Goal: Task Accomplishment & Management: Manage account settings

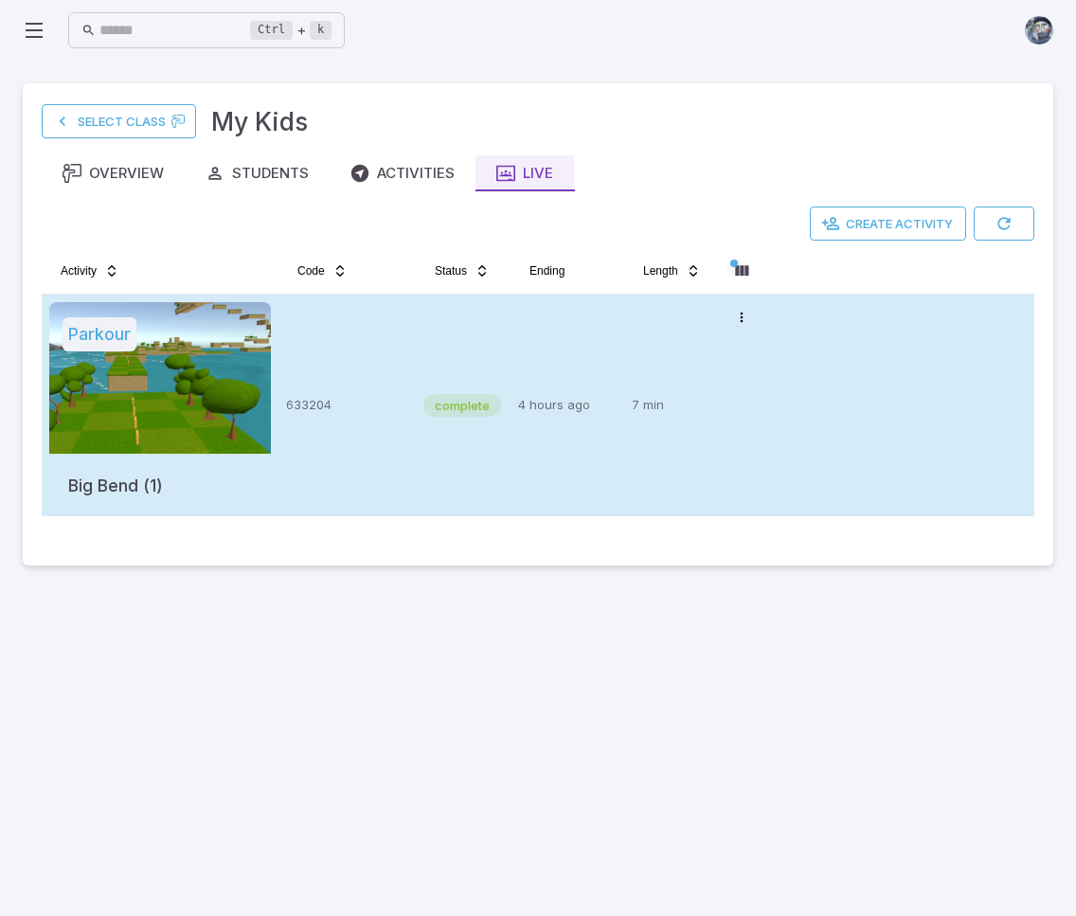
click at [464, 422] on div "complete" at bounding box center [464, 405] width 80 height 207
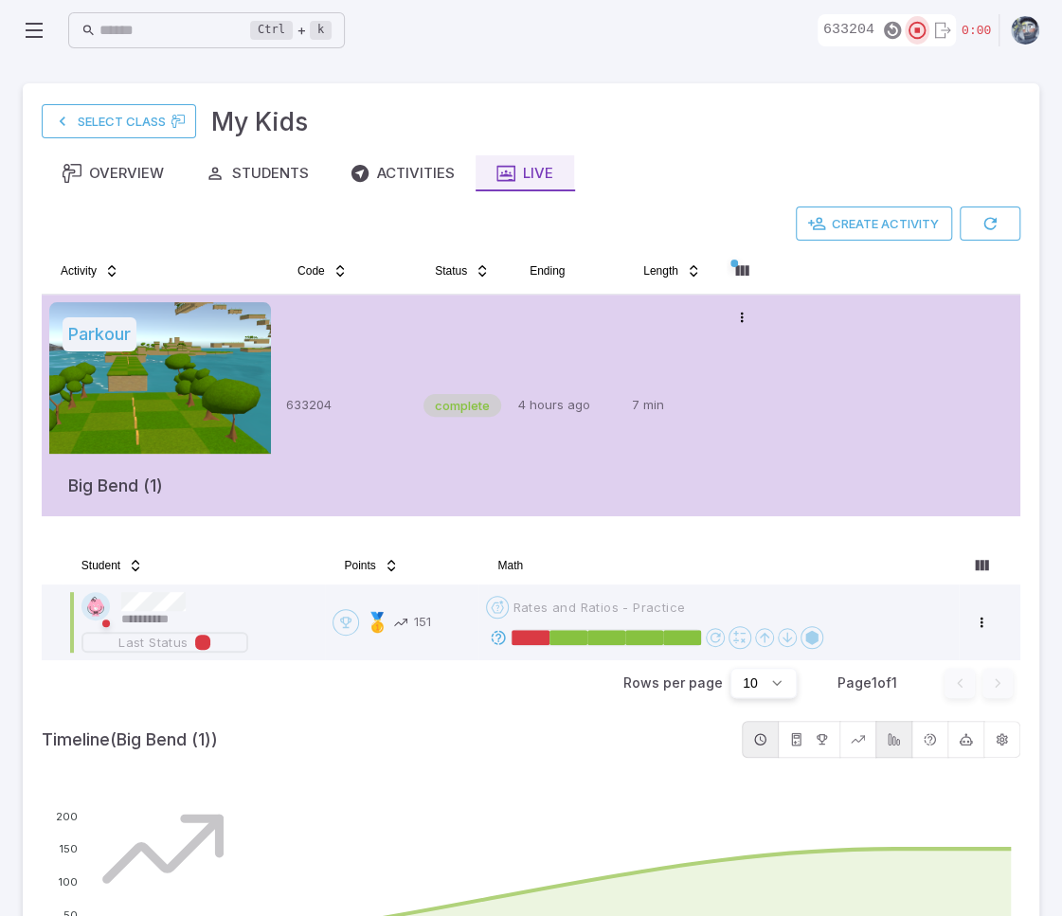
click at [921, 27] on icon "button" at bounding box center [917, 30] width 21 height 21
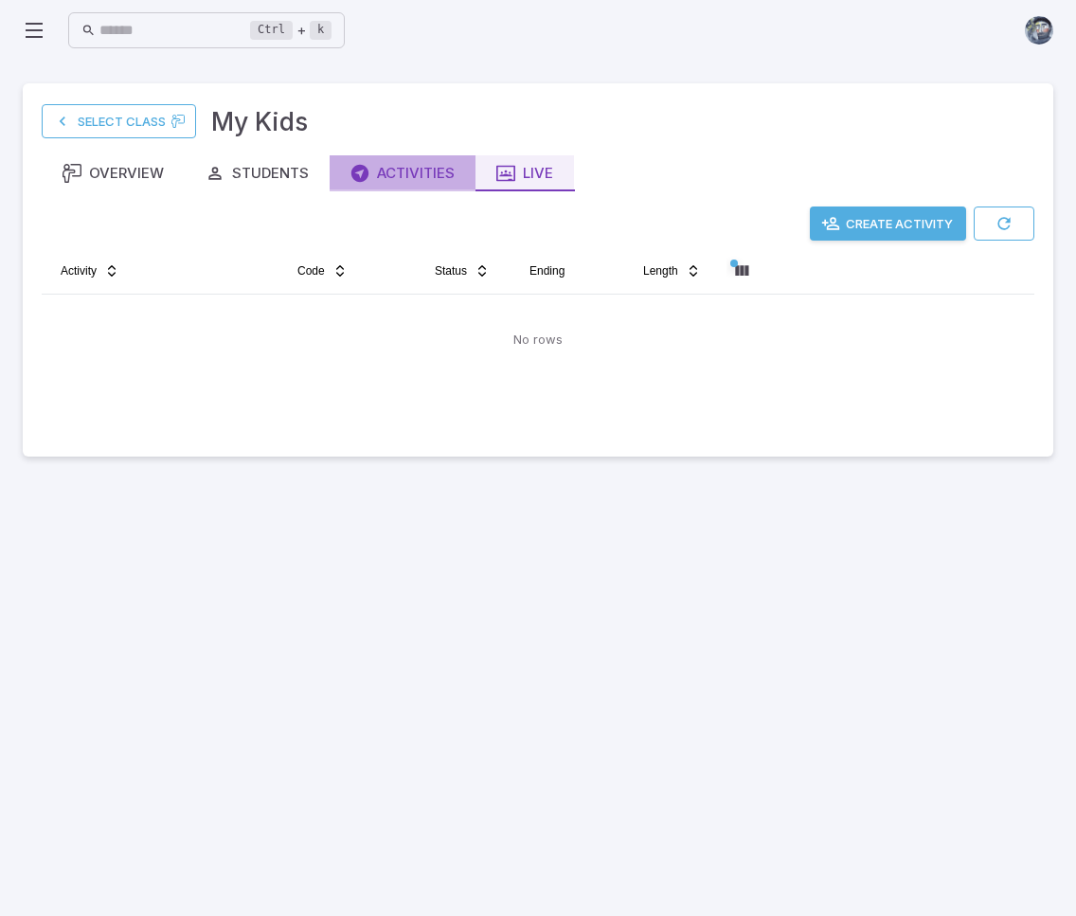
click at [409, 172] on div "Activities" at bounding box center [403, 173] width 104 height 21
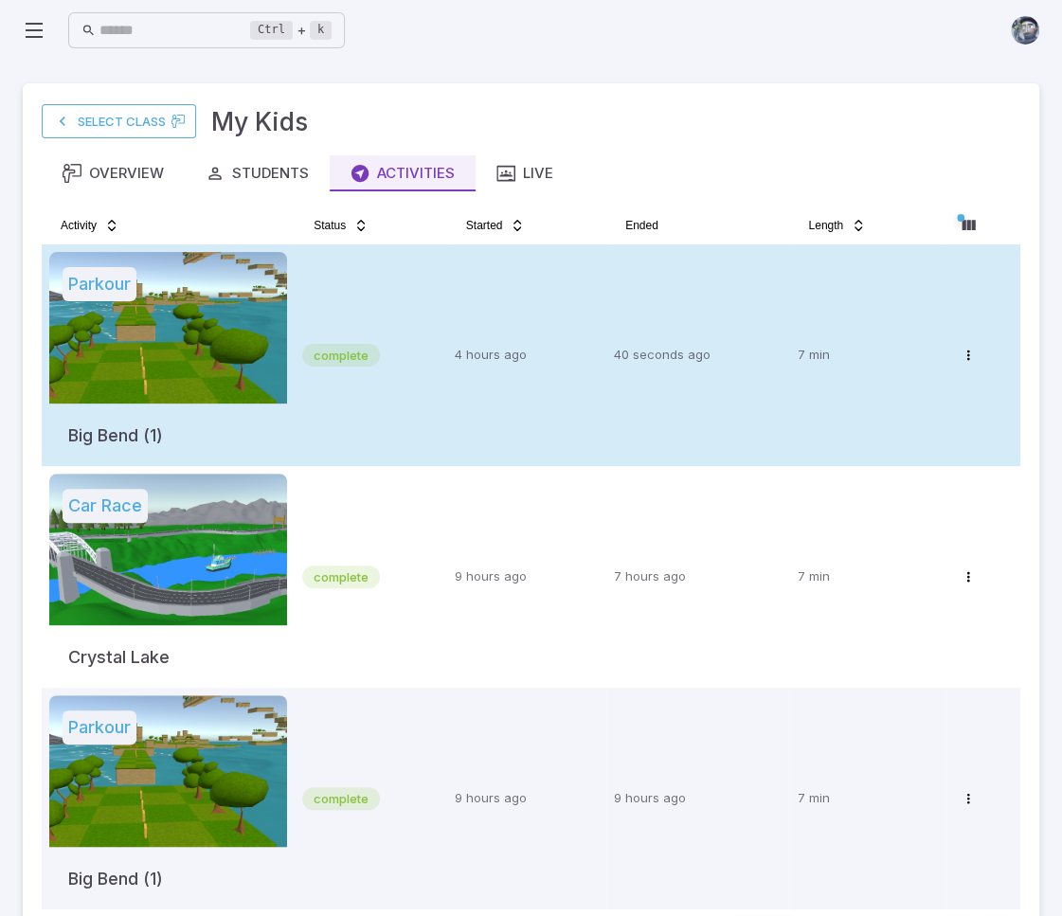
click at [282, 329] on div at bounding box center [168, 328] width 238 height 152
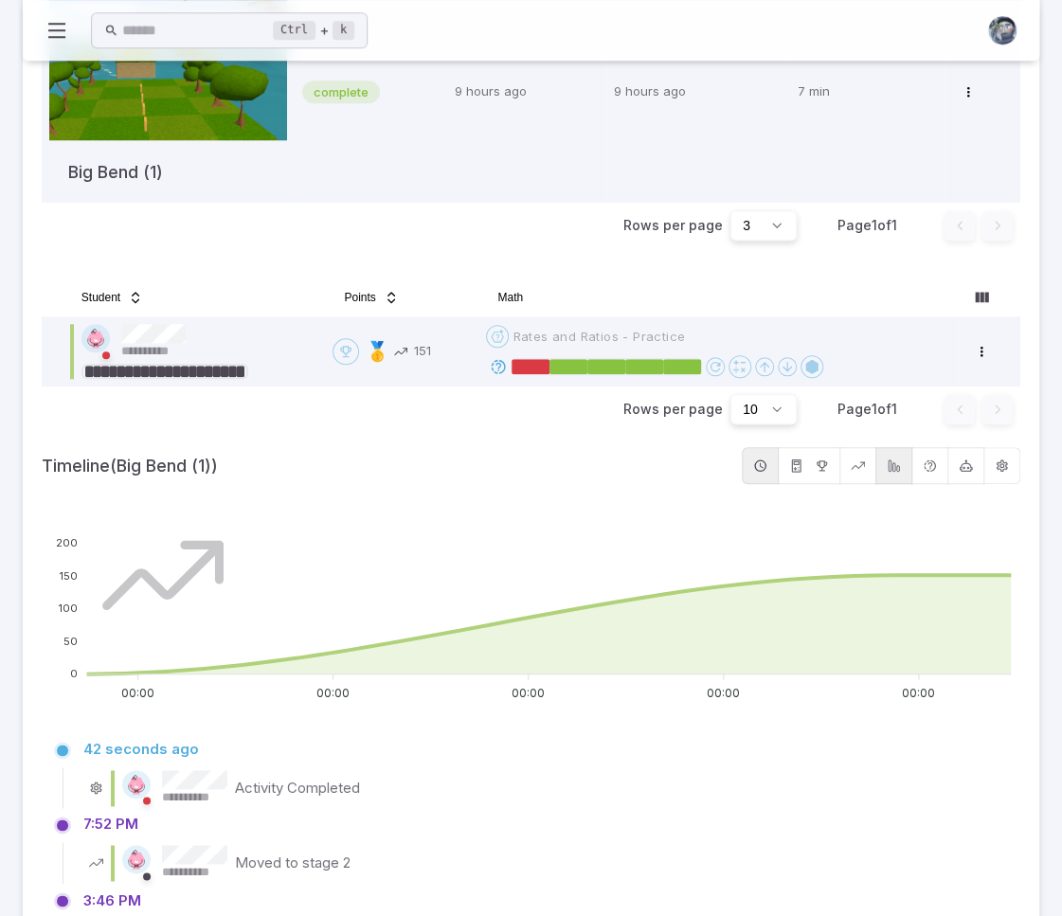
scroll to position [723, 0]
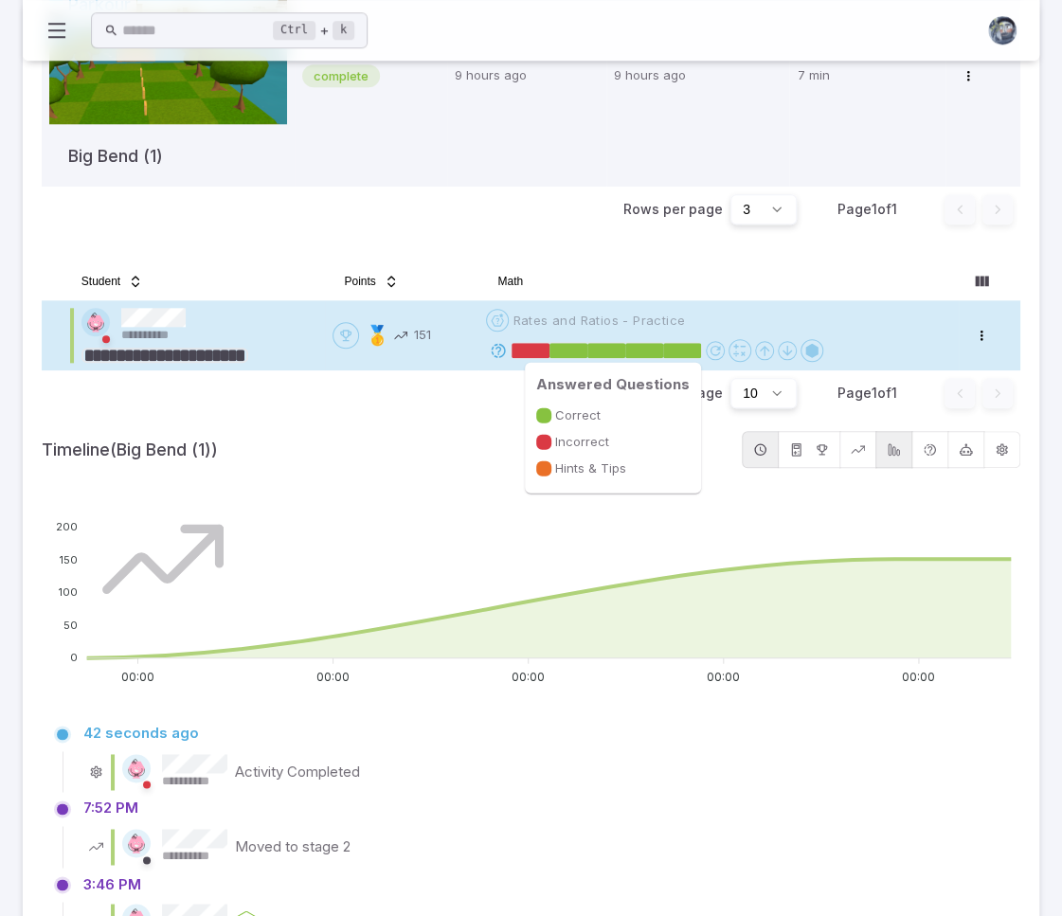
click at [546, 352] on rect at bounding box center [531, 350] width 38 height 15
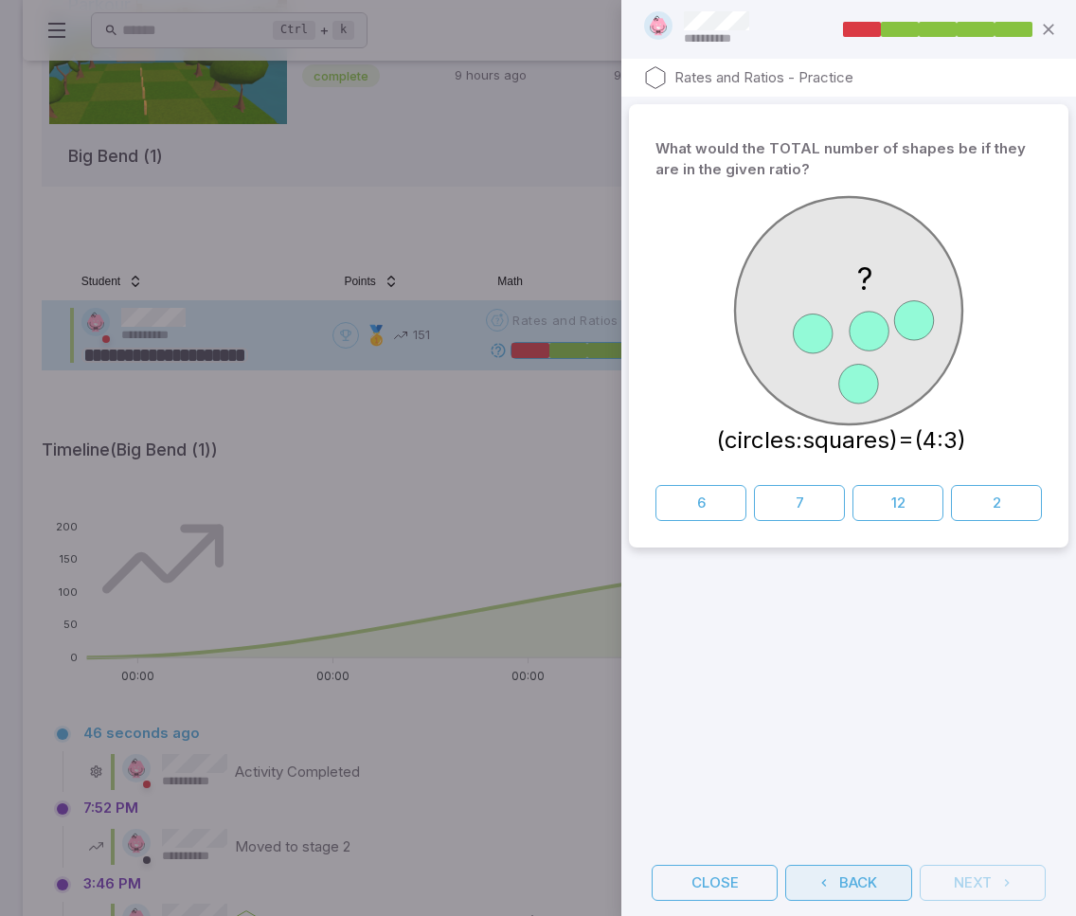
click at [886, 880] on button "Back" at bounding box center [848, 883] width 126 height 36
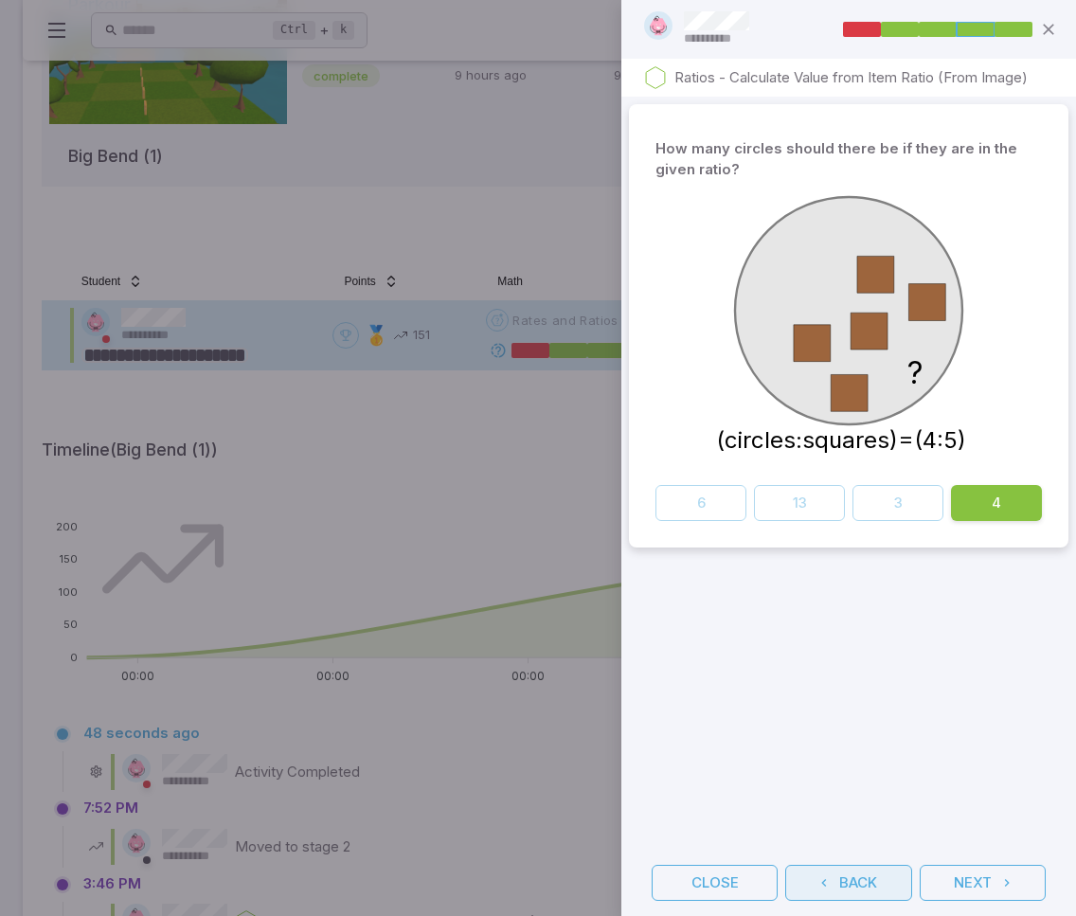
click at [886, 880] on button "Back" at bounding box center [848, 883] width 126 height 36
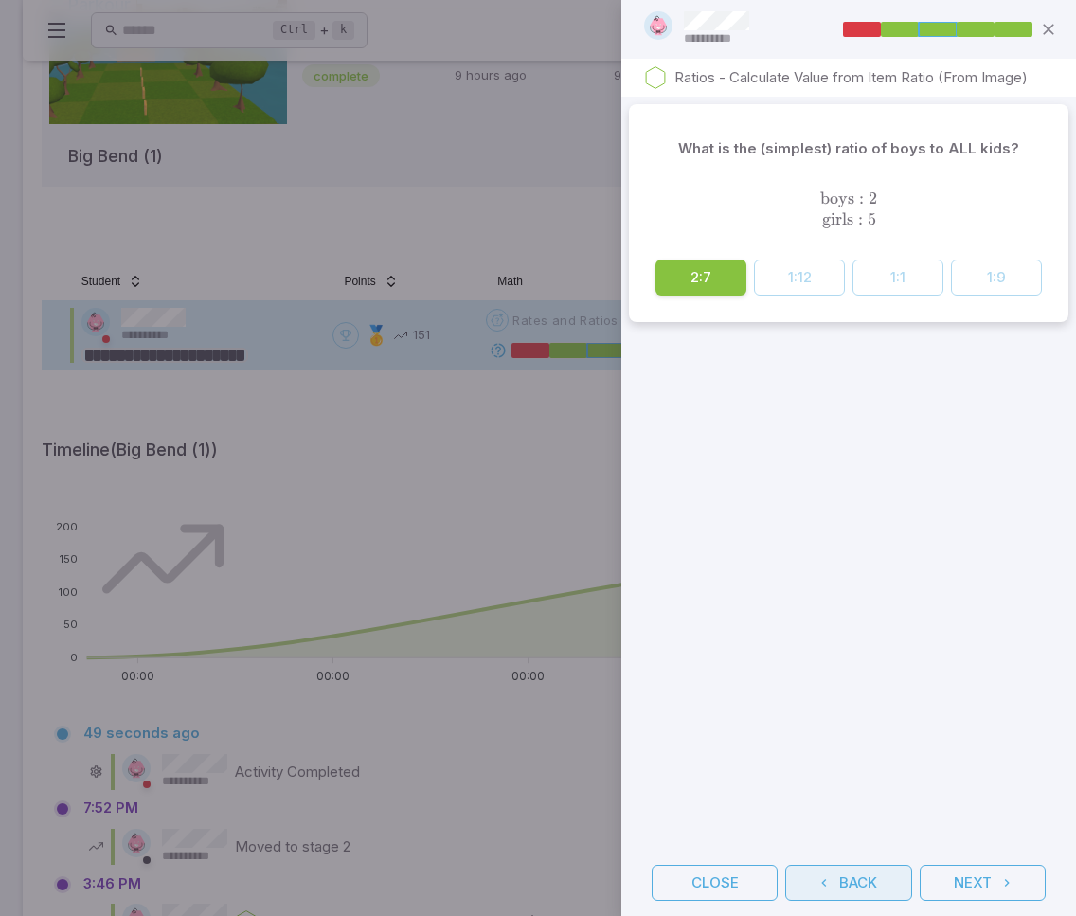
click at [887, 880] on button "Back" at bounding box center [848, 883] width 126 height 36
click at [887, 881] on button "Back" at bounding box center [848, 883] width 126 height 36
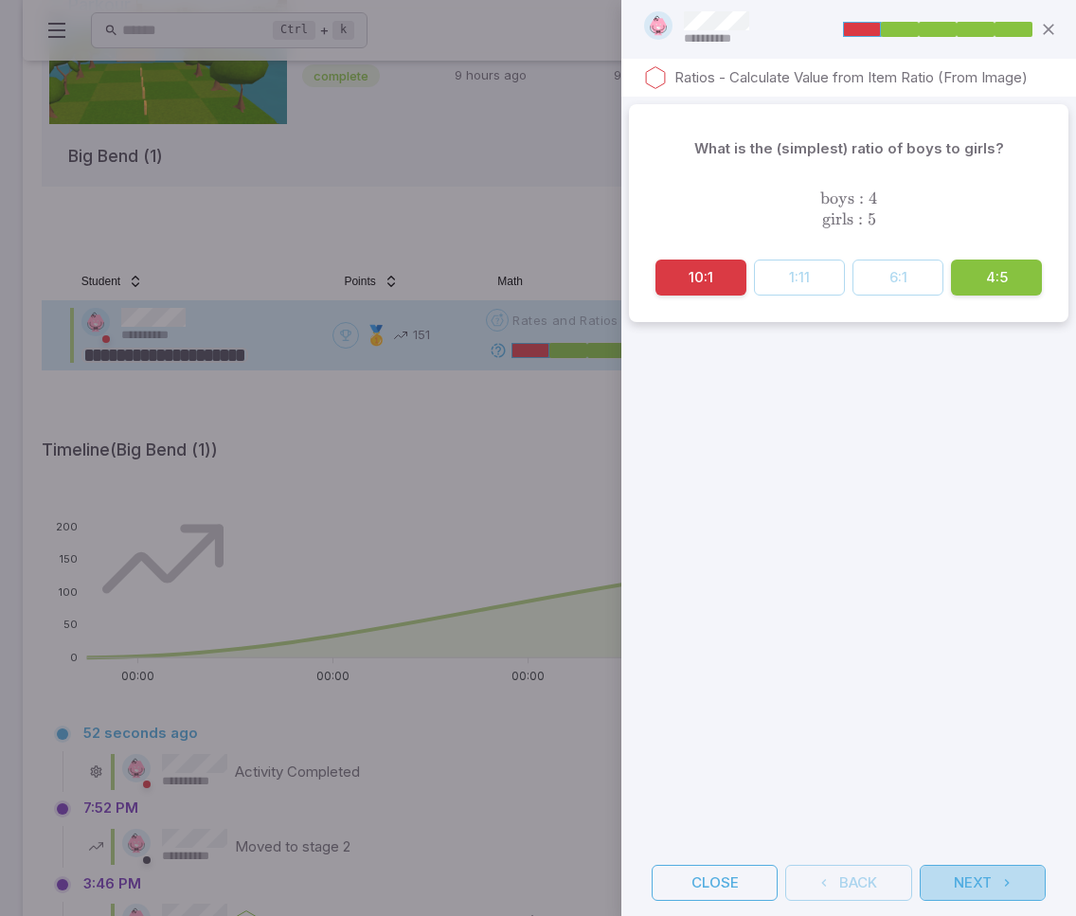
click at [1000, 886] on icon "button" at bounding box center [1007, 882] width 15 height 15
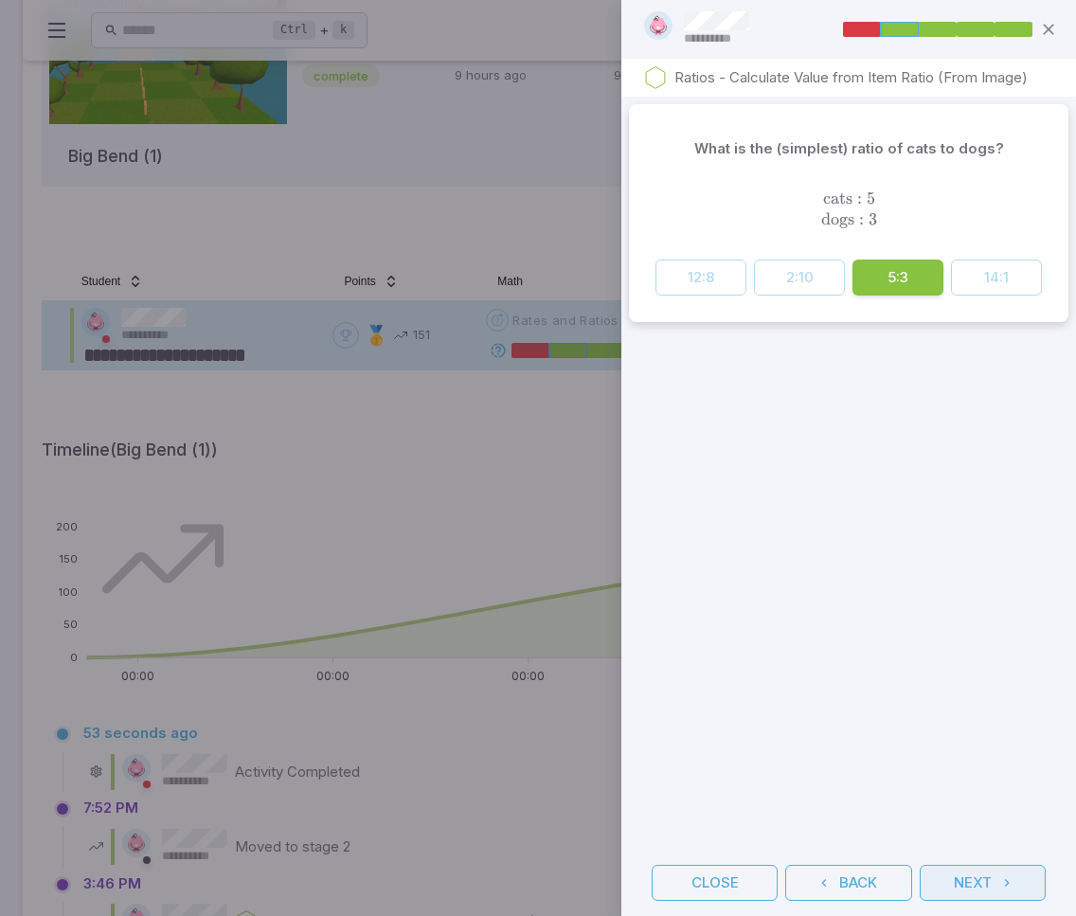
click at [1000, 886] on icon "button" at bounding box center [1007, 882] width 15 height 15
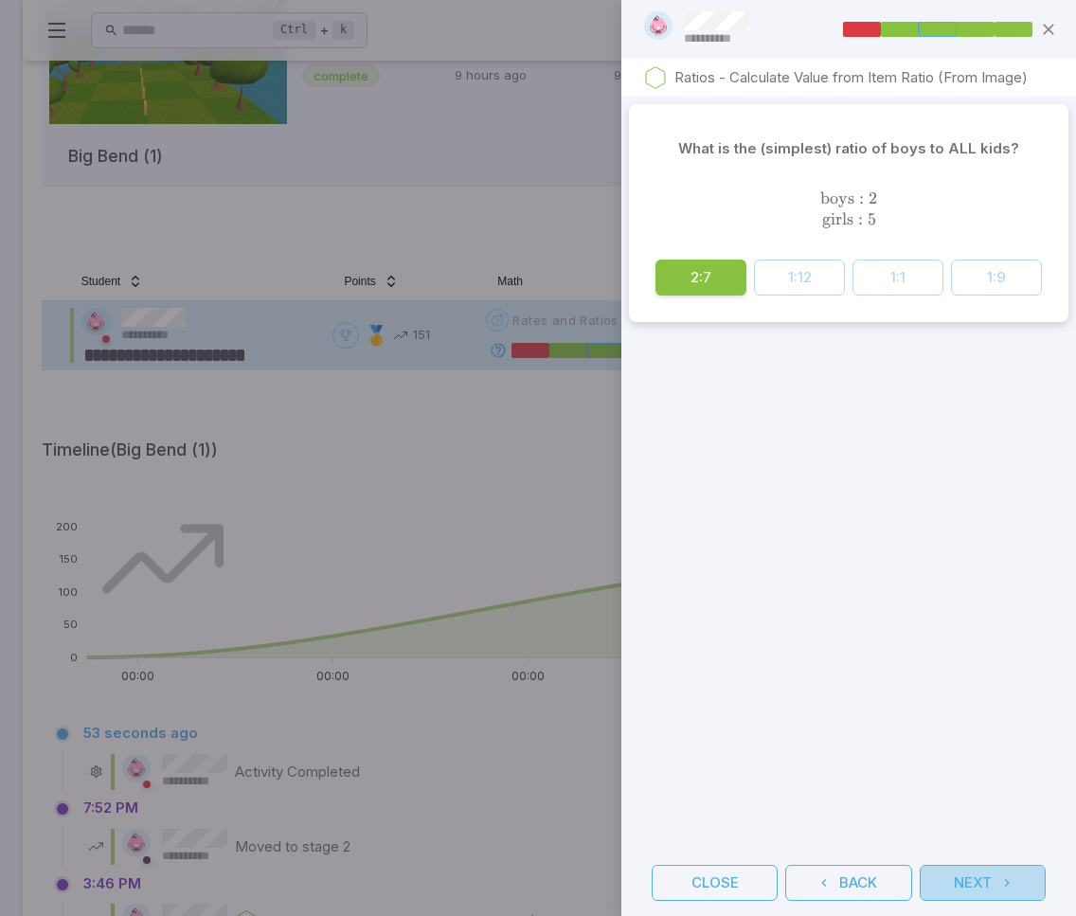
click at [1000, 886] on icon "button" at bounding box center [1007, 882] width 15 height 15
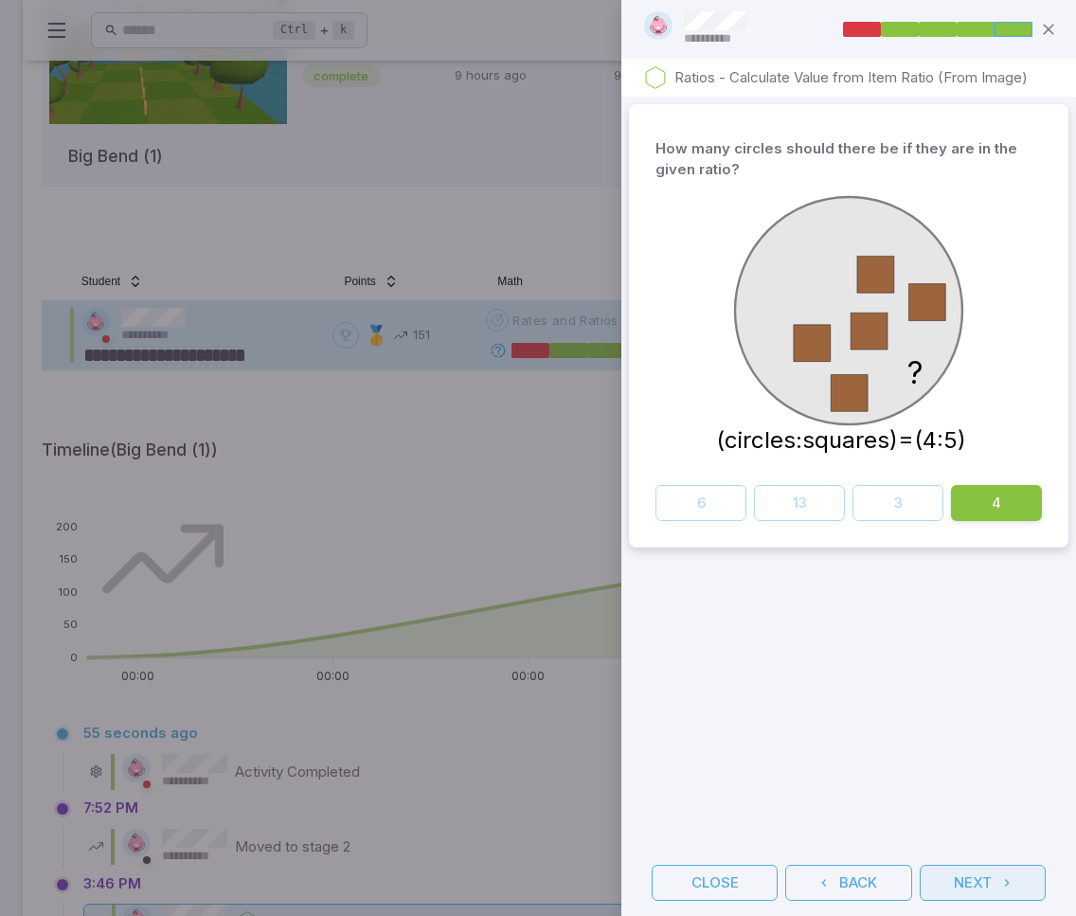
click at [1000, 886] on icon "button" at bounding box center [1007, 882] width 15 height 15
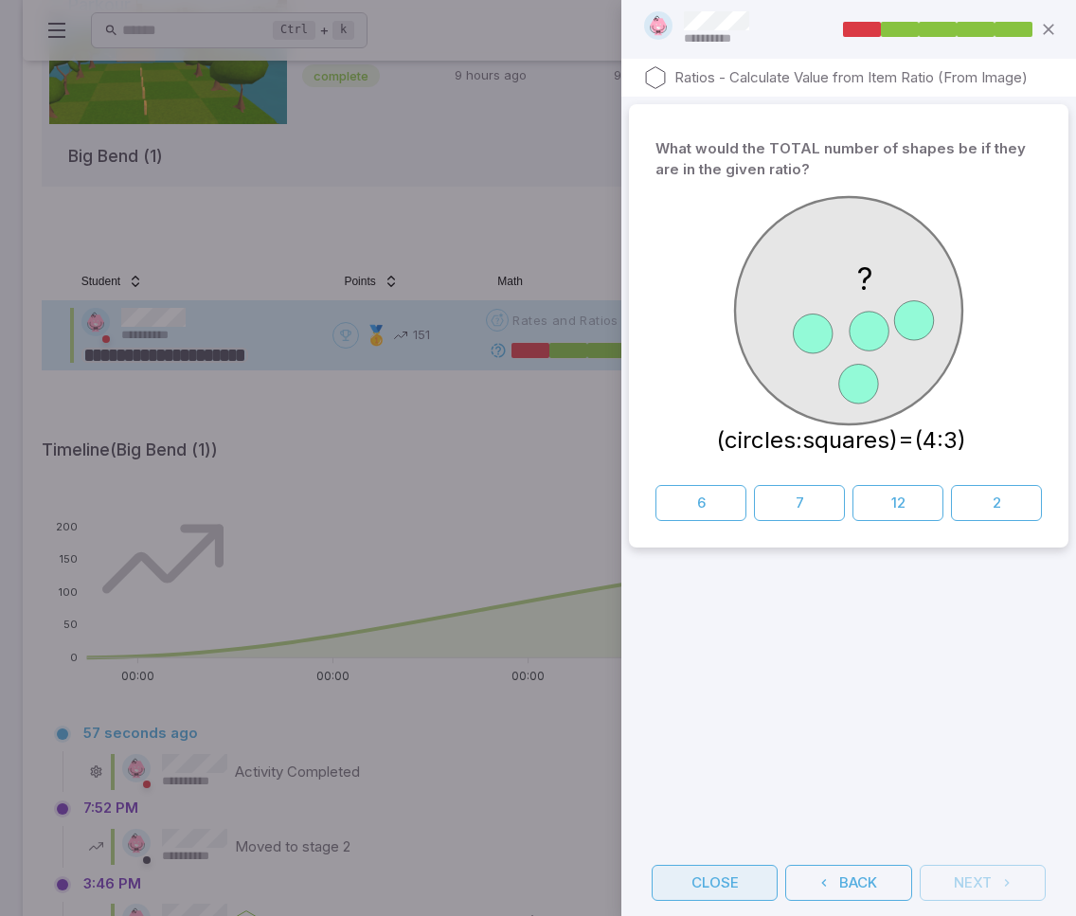
click at [746, 889] on button "Close" at bounding box center [715, 883] width 126 height 36
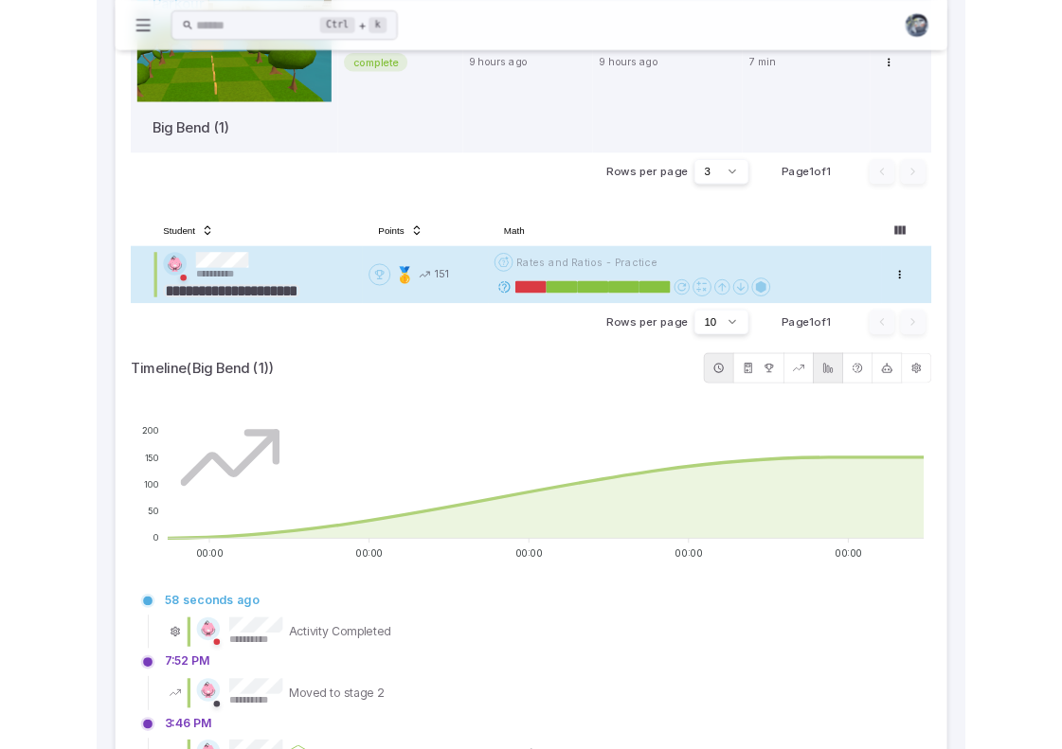
scroll to position [0, 0]
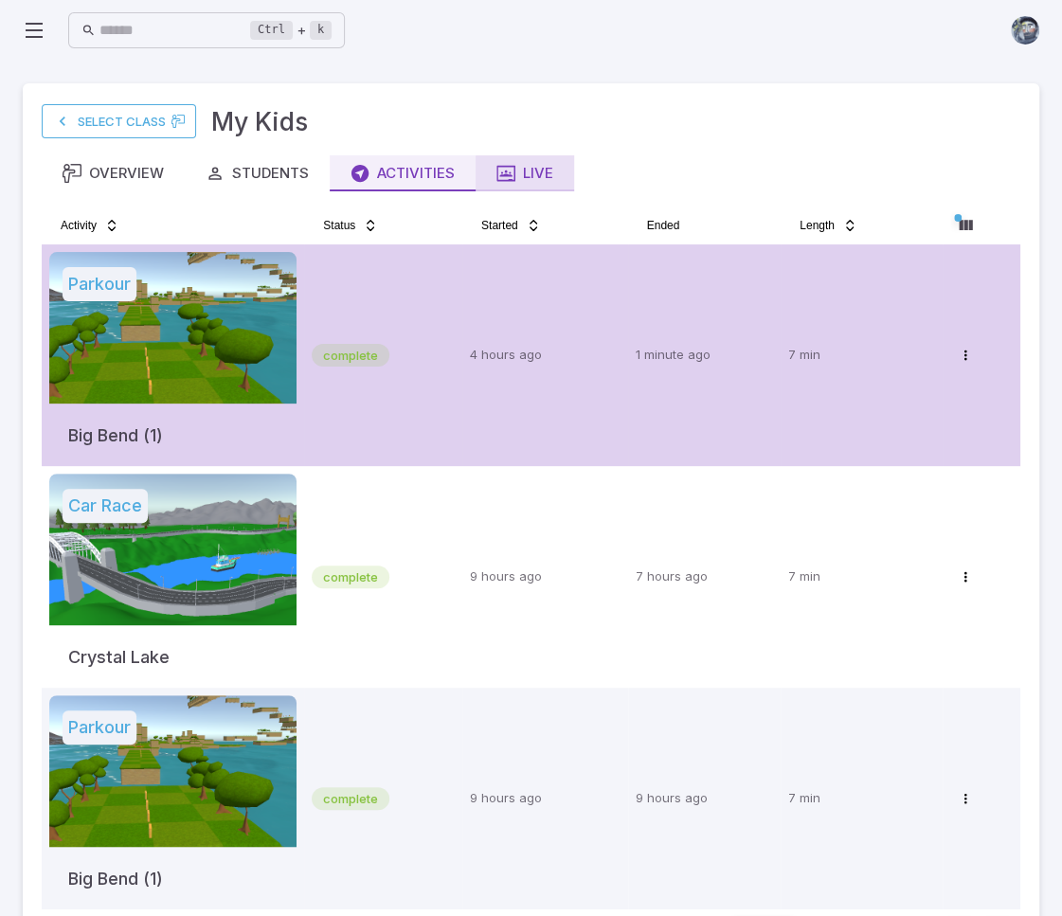
click at [550, 171] on div "Live" at bounding box center [524, 173] width 57 height 21
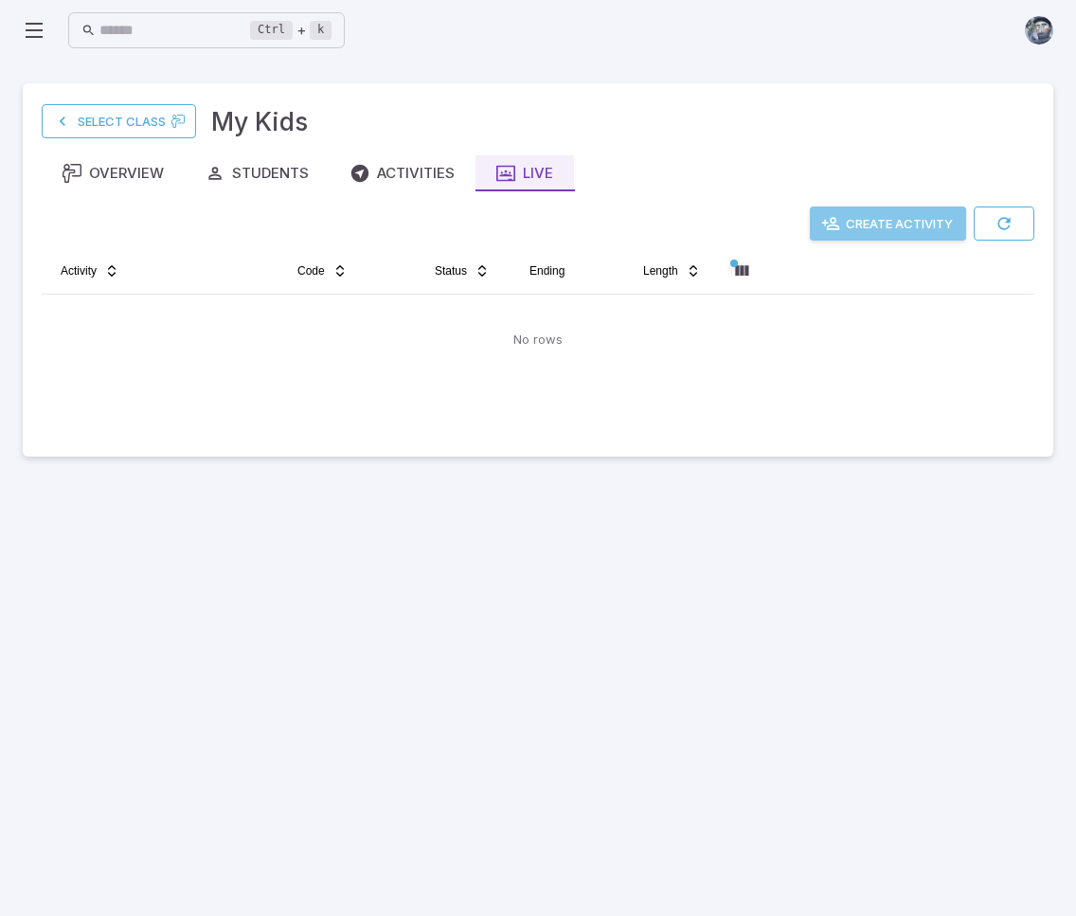
click at [860, 223] on button "Create Activity" at bounding box center [888, 224] width 156 height 34
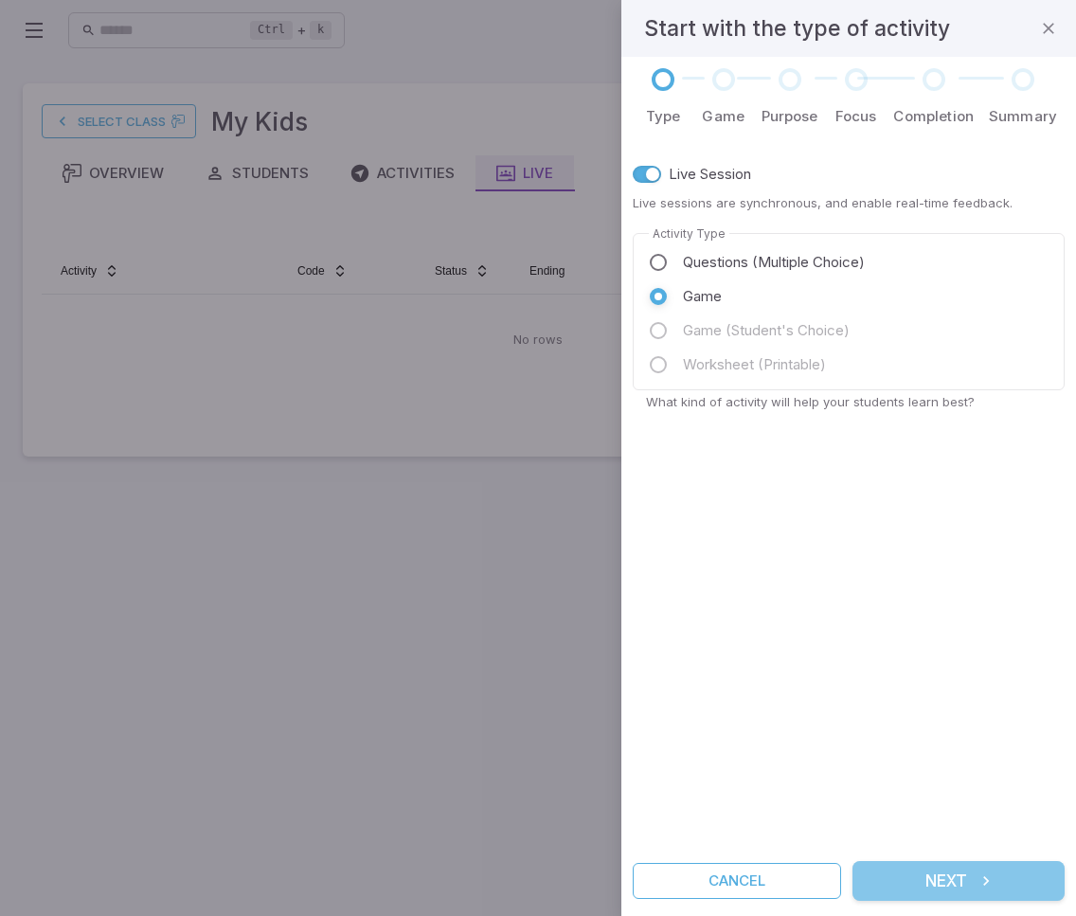
click at [955, 885] on button "Next" at bounding box center [959, 881] width 212 height 40
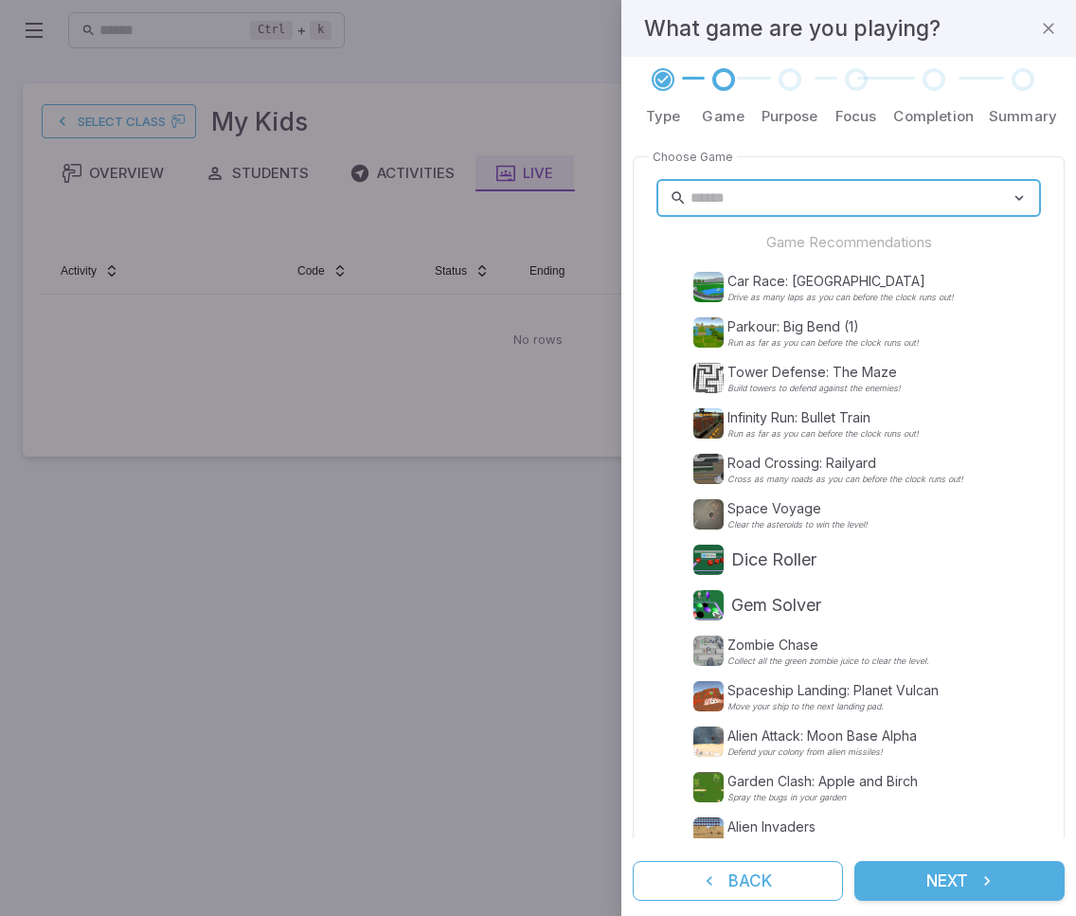
click at [822, 312] on ul "Car Race: Crystal Lake Drive as many laps as you can before the clock runs out!…" at bounding box center [849, 673] width 319 height 811
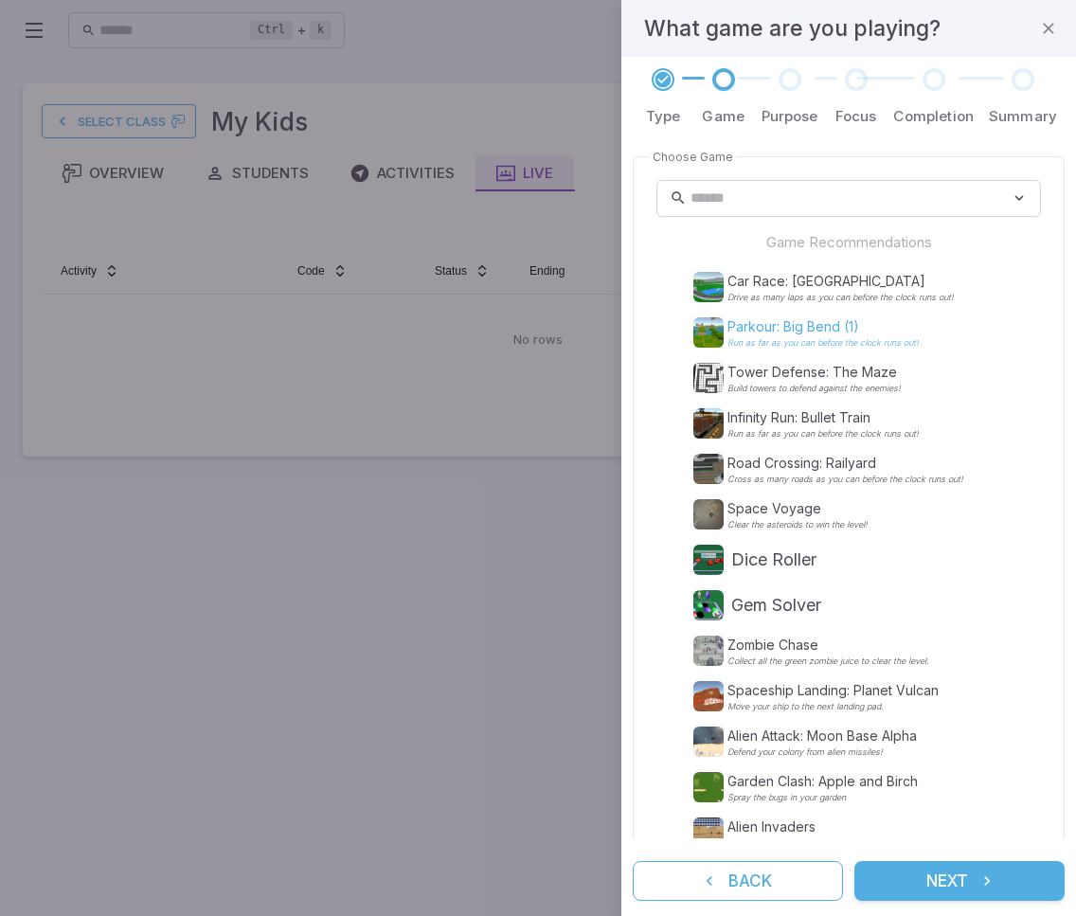
click at [822, 336] on div "Parkour: Big Bend (1) Run as far as you can before the clock runs out!" at bounding box center [823, 332] width 191 height 30
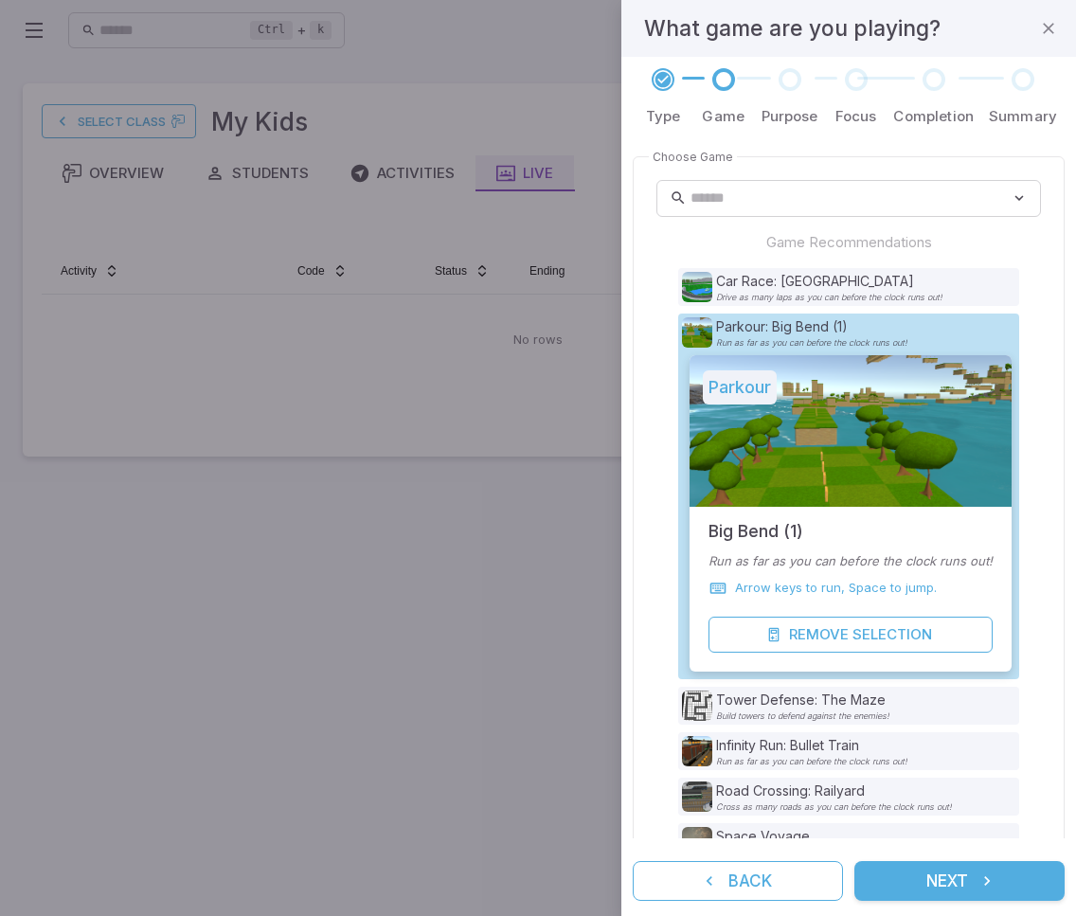
click at [956, 878] on button "Next" at bounding box center [960, 881] width 210 height 40
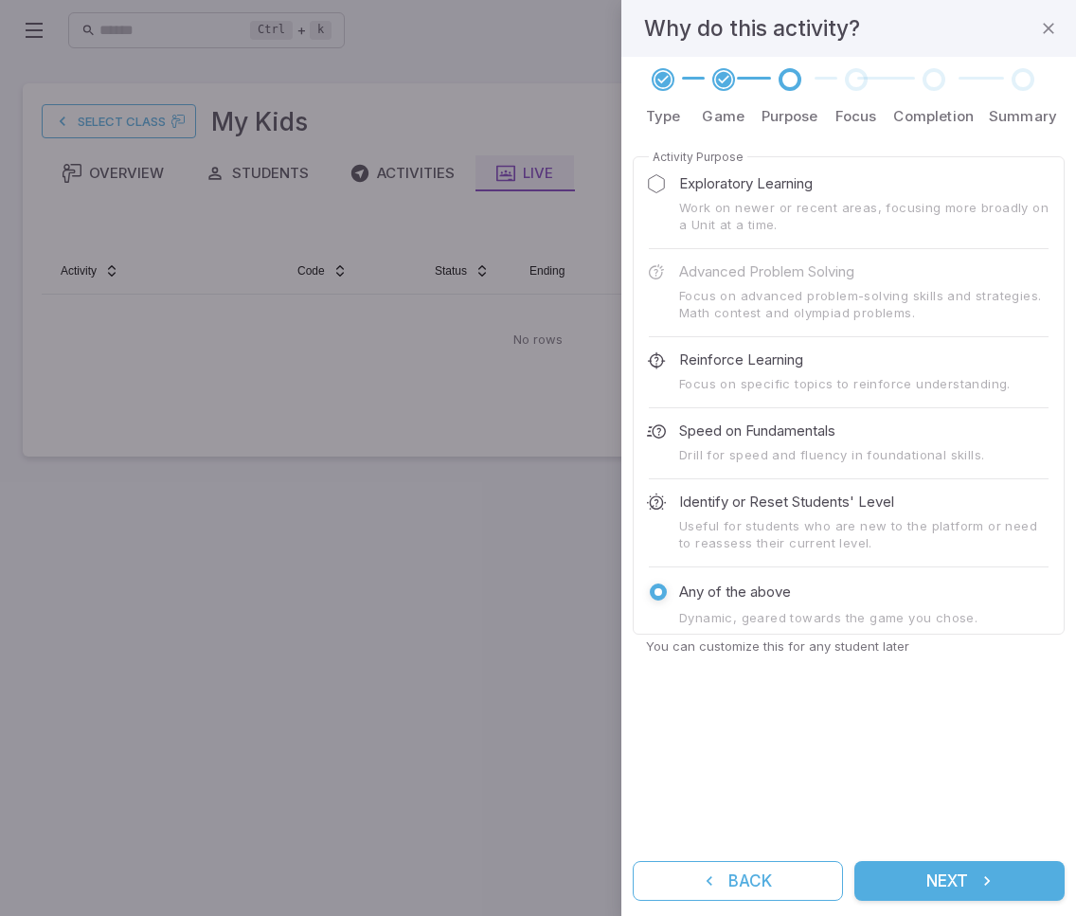
click at [956, 878] on button "Next" at bounding box center [960, 881] width 210 height 40
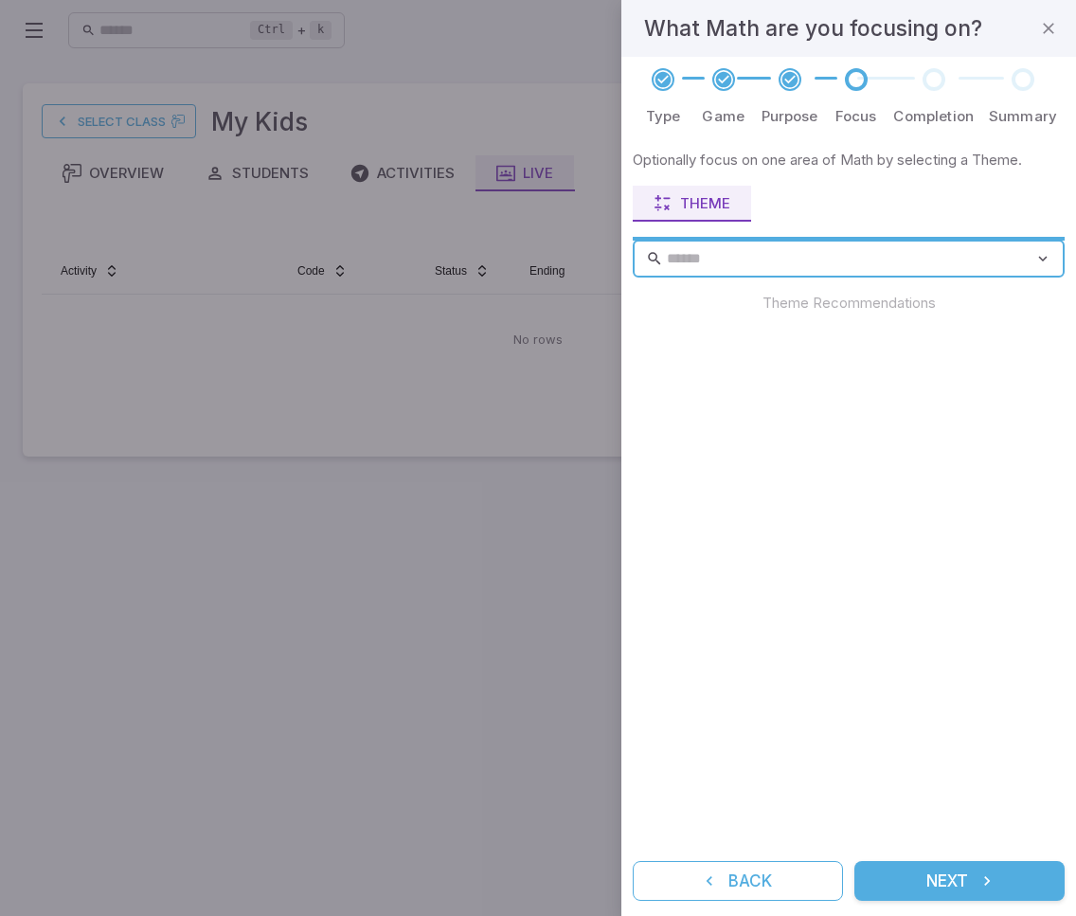
click at [956, 878] on button "Next" at bounding box center [960, 881] width 210 height 40
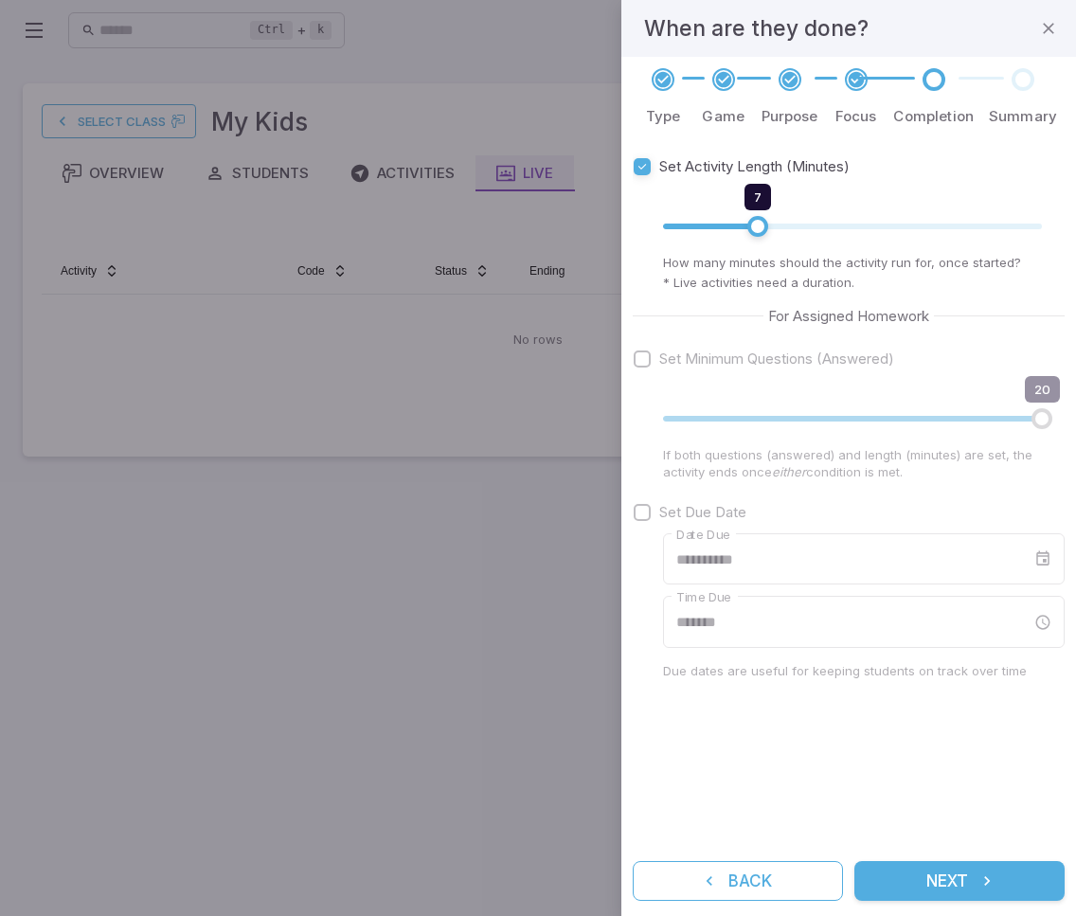
click at [982, 881] on icon "submit" at bounding box center [987, 881] width 19 height 19
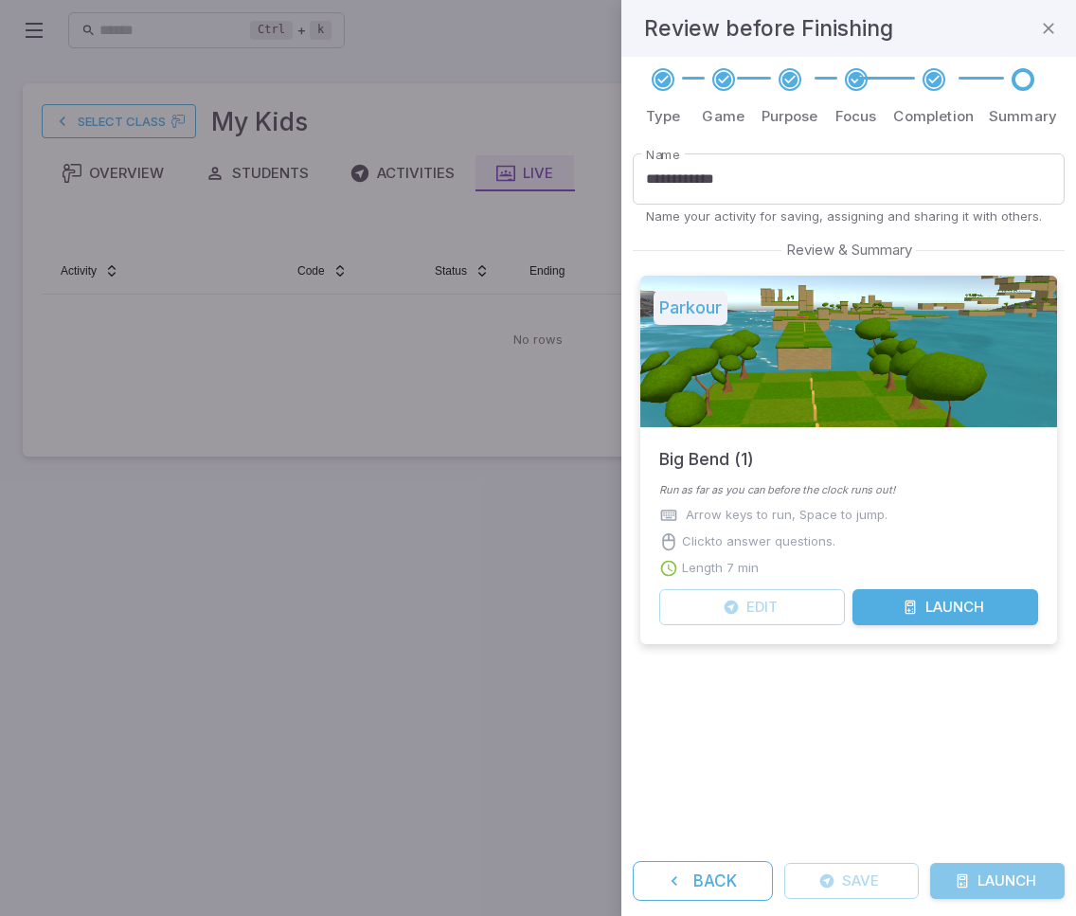
click at [984, 877] on button "Launch" at bounding box center [997, 881] width 135 height 36
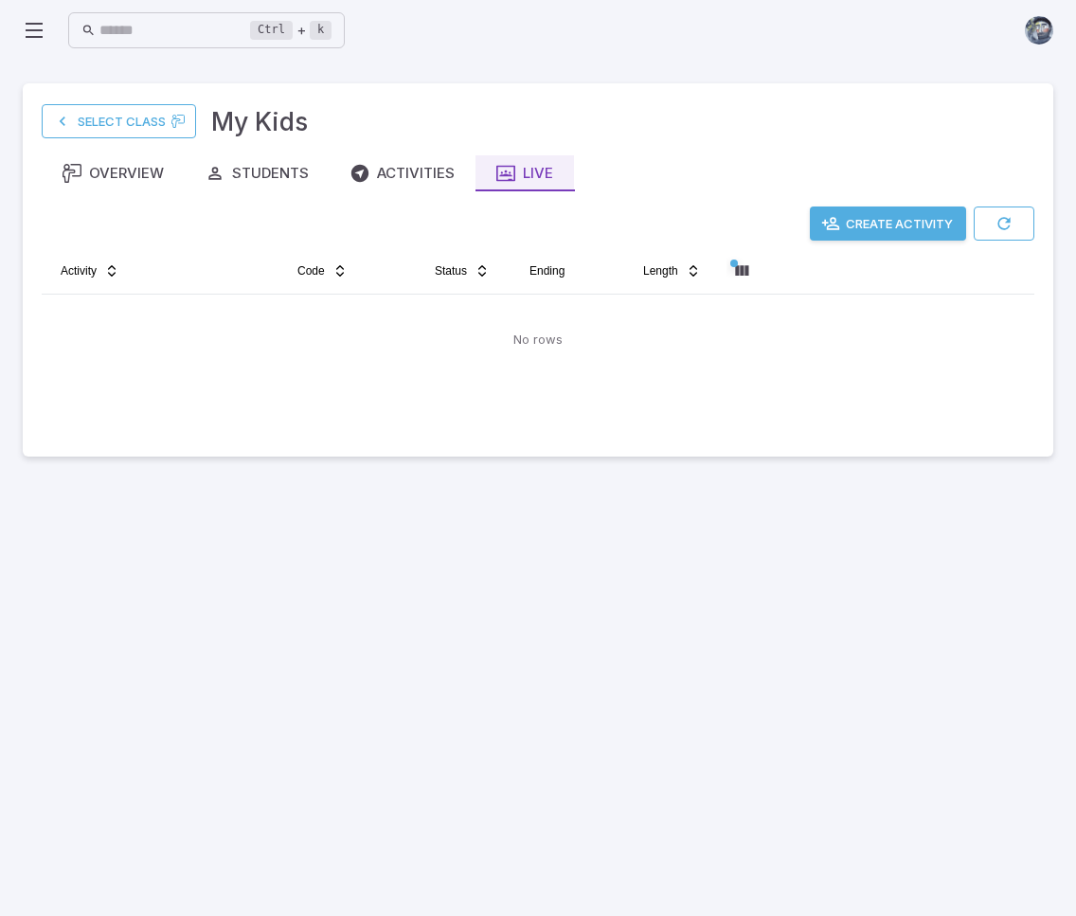
click at [393, 667] on main "Select Class My Kids Overview Students Activities Live Create Activity Activity…" at bounding box center [538, 489] width 1076 height 856
click at [1020, 223] on button "button" at bounding box center [1004, 224] width 61 height 34
click at [1005, 225] on button "button" at bounding box center [1004, 224] width 61 height 34
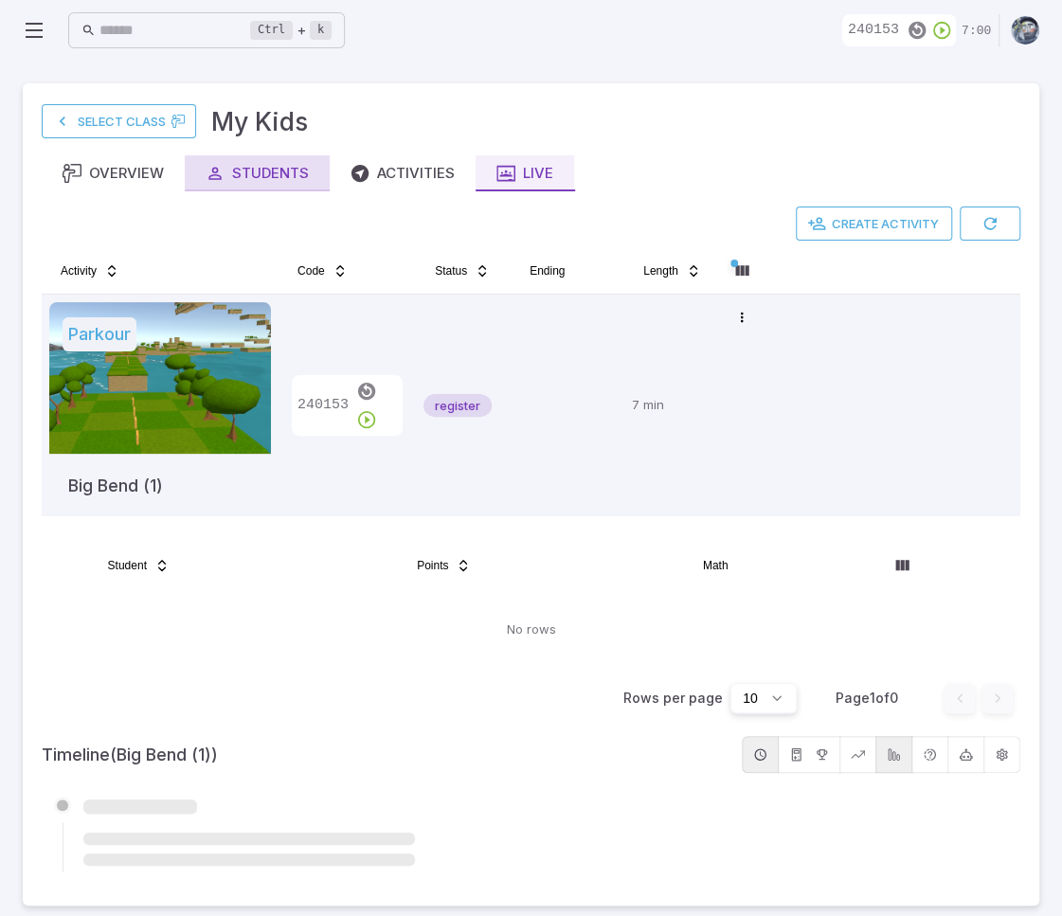
click at [233, 173] on div "Students" at bounding box center [257, 173] width 103 height 21
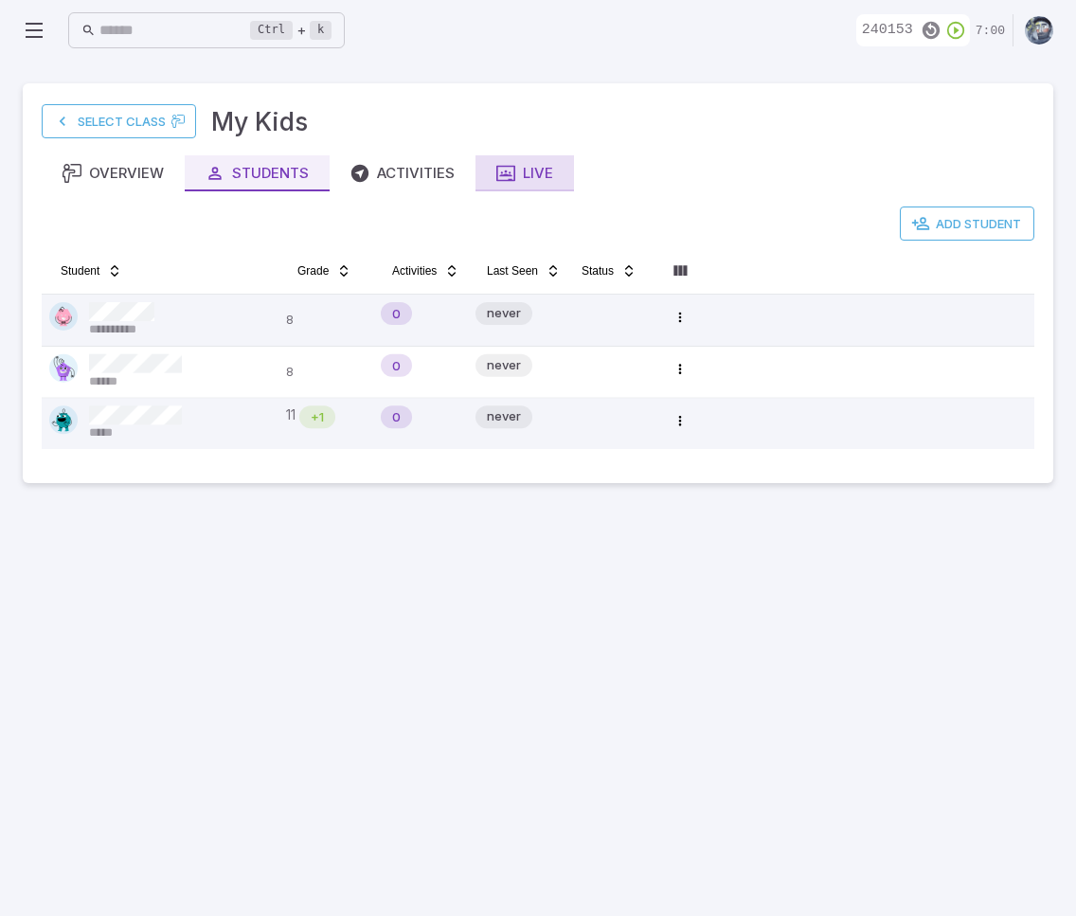
click at [506, 175] on icon "button" at bounding box center [505, 173] width 19 height 19
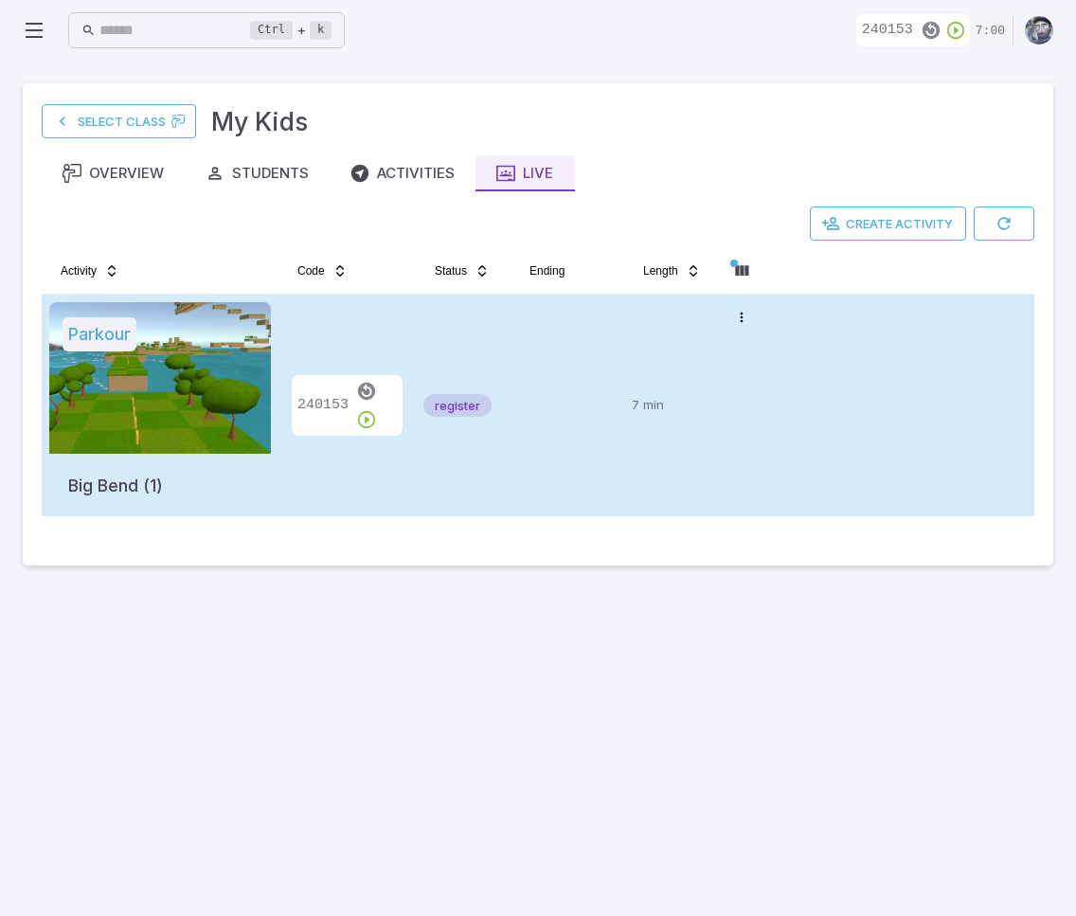
click at [325, 404] on p "240153" at bounding box center [320, 405] width 57 height 21
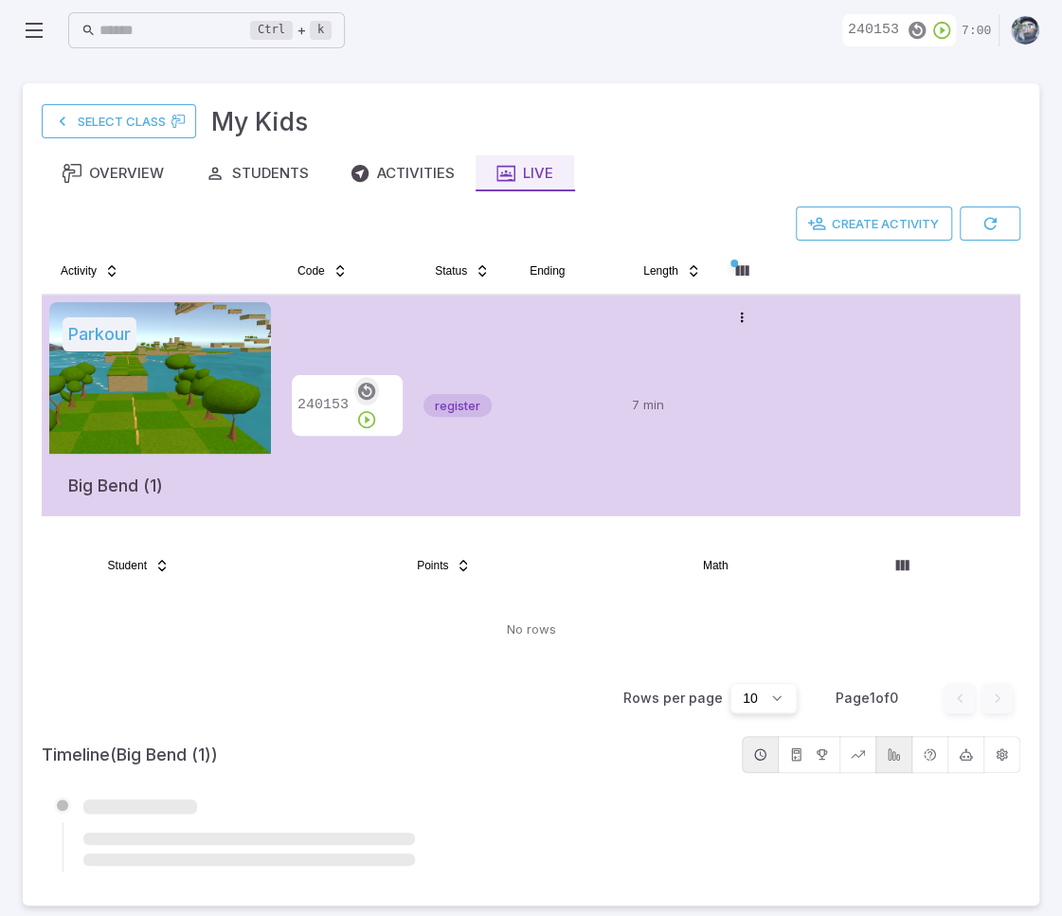
click at [358, 401] on icon "button" at bounding box center [366, 391] width 21 height 21
click at [358, 402] on icon "button" at bounding box center [366, 391] width 21 height 21
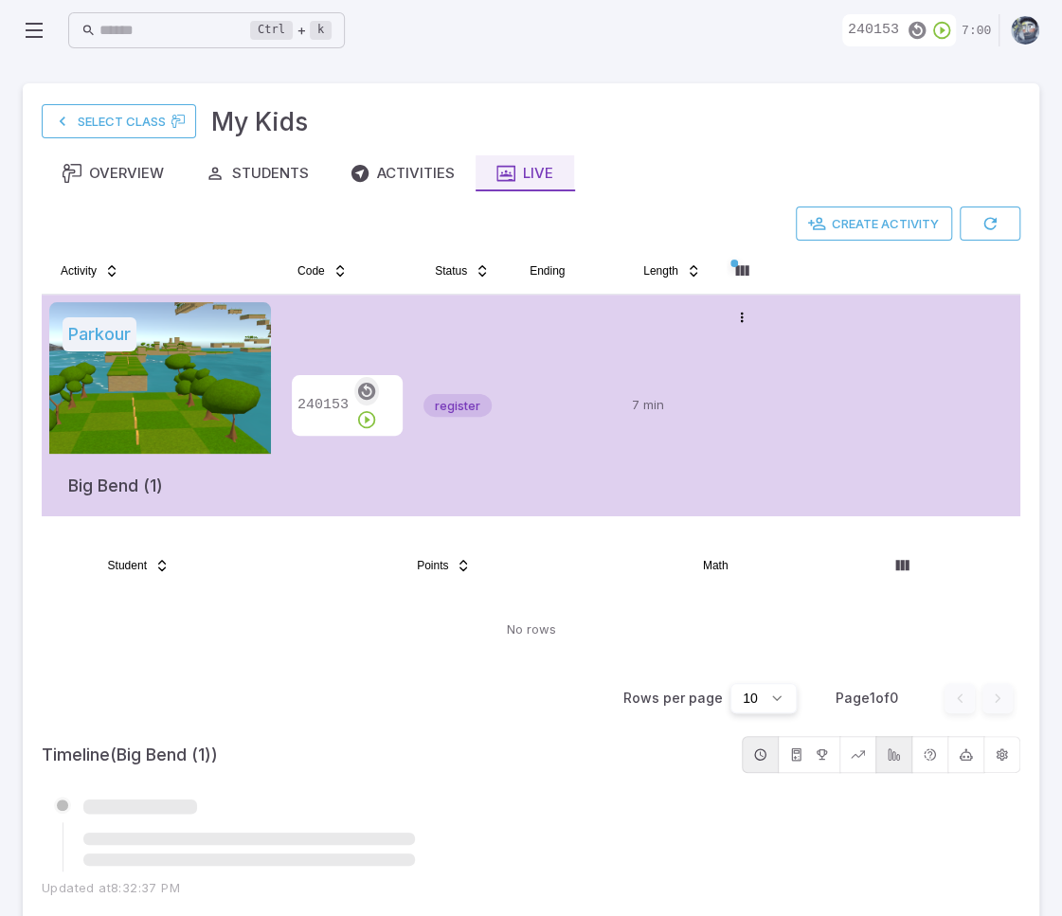
click at [364, 401] on icon "button" at bounding box center [366, 391] width 21 height 21
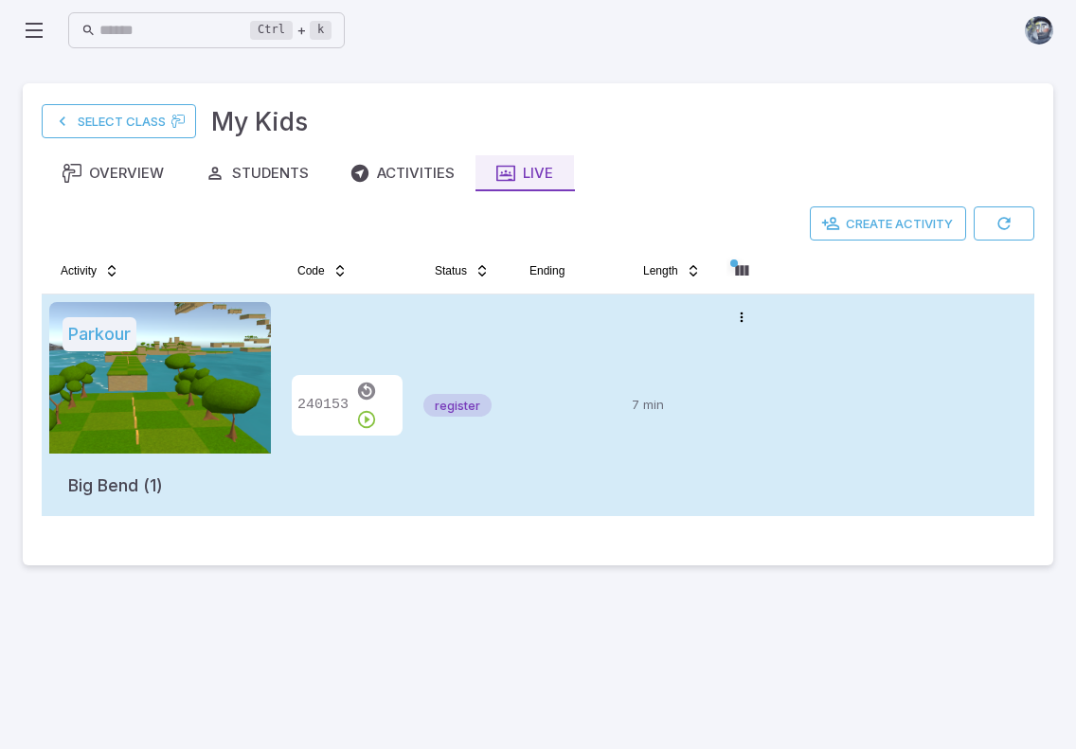
click at [432, 467] on div "register" at bounding box center [464, 405] width 80 height 207
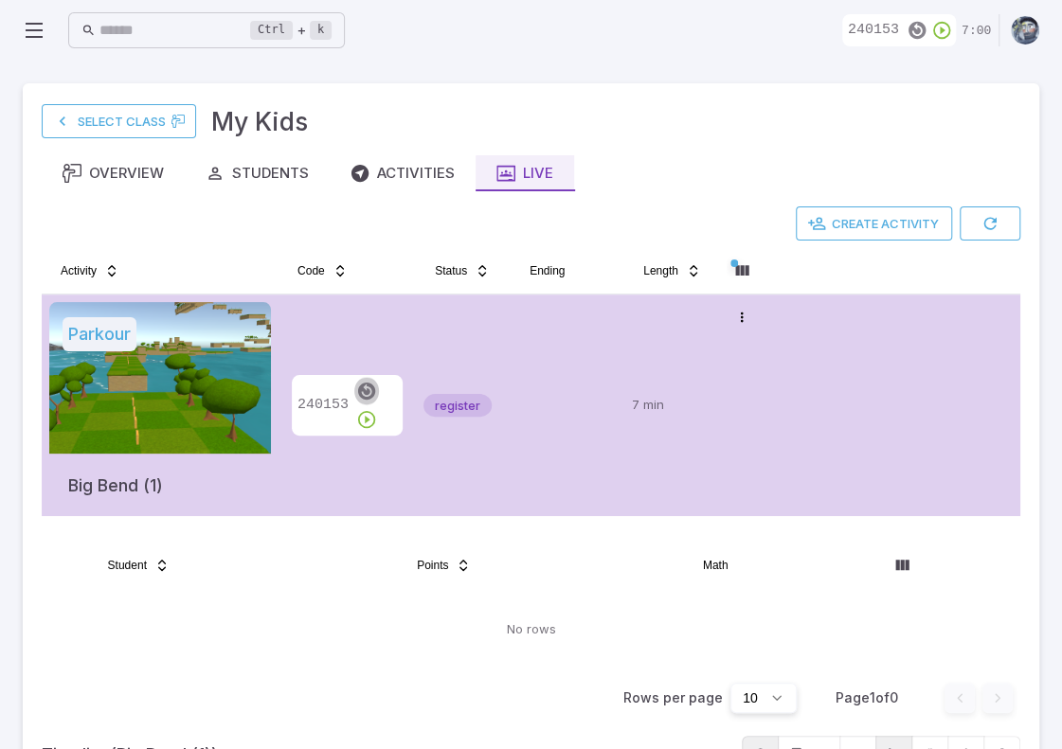
click at [363, 402] on icon "button" at bounding box center [366, 391] width 21 height 21
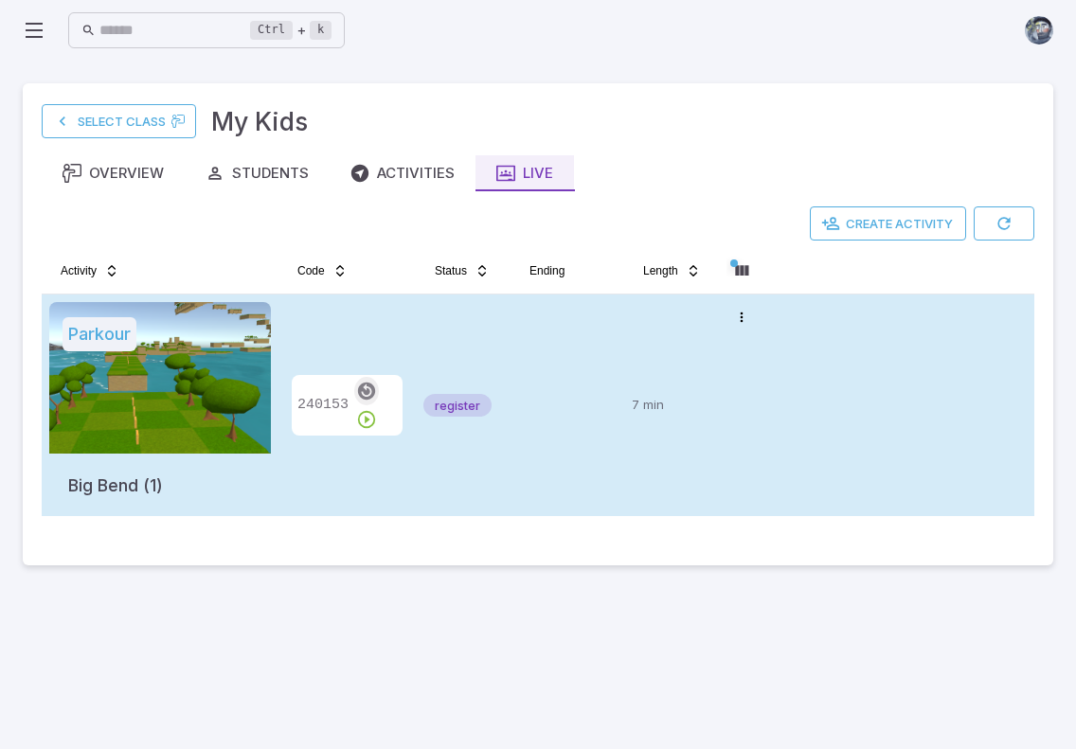
click at [361, 401] on icon "button" at bounding box center [366, 391] width 21 height 21
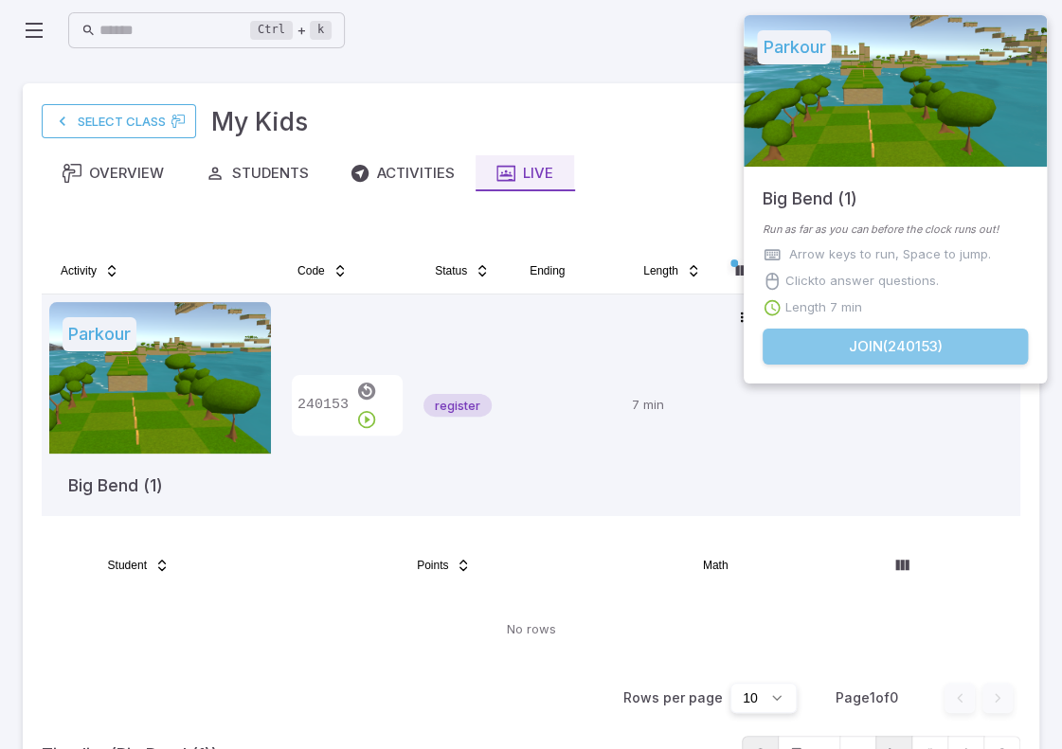
click at [863, 348] on button "Join ( 240153 )" at bounding box center [895, 347] width 265 height 36
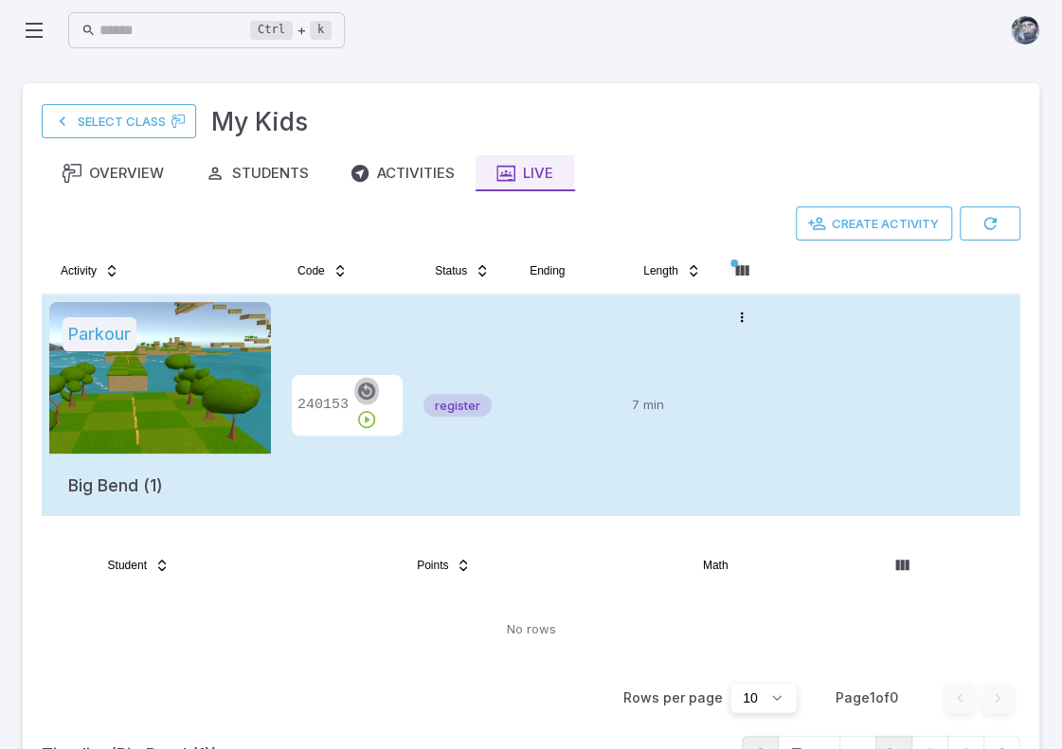
click at [362, 402] on icon "button" at bounding box center [366, 391] width 21 height 21
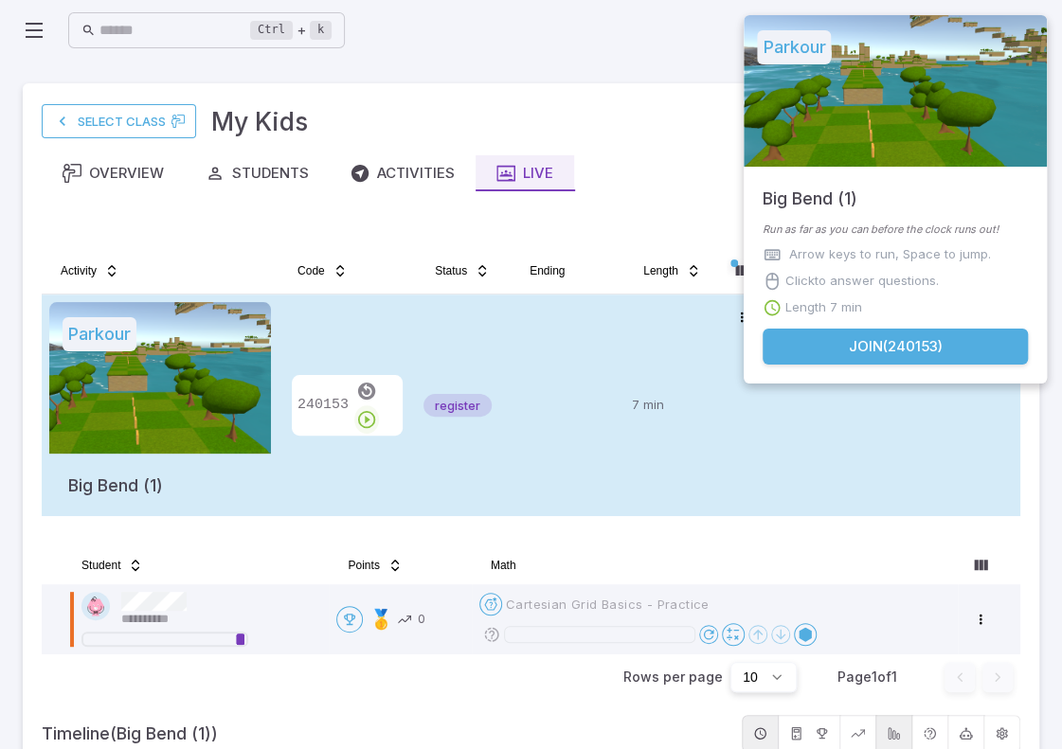
click at [377, 409] on icon "button" at bounding box center [366, 419] width 21 height 21
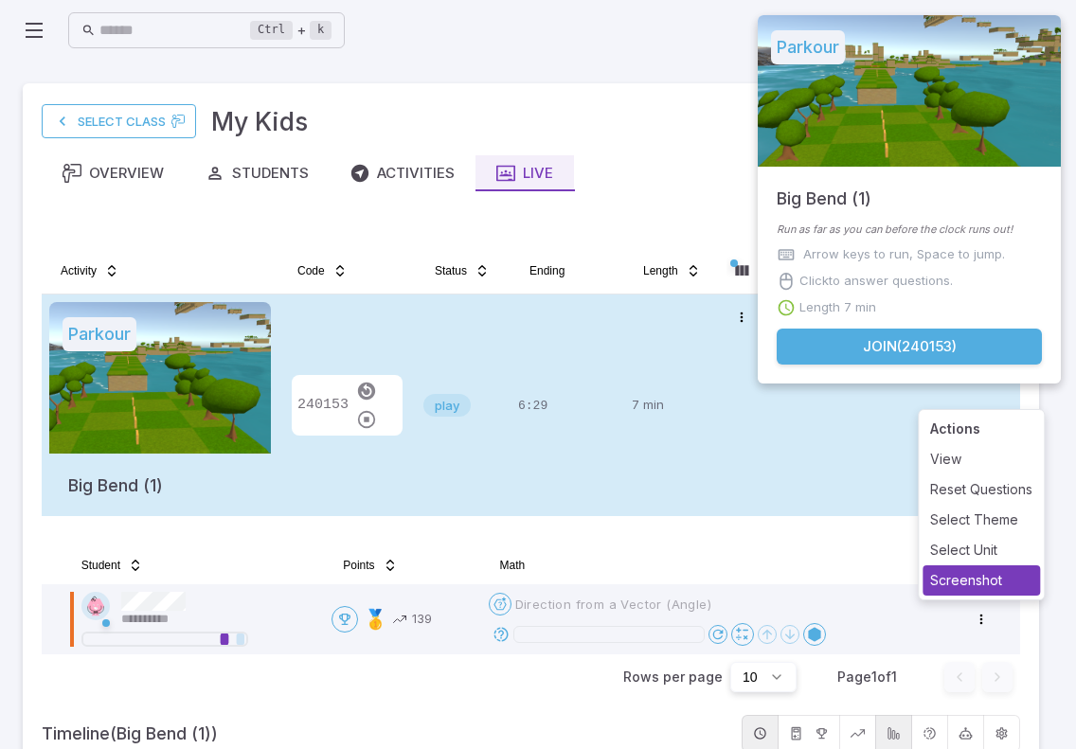
click at [963, 581] on div "Screenshot" at bounding box center [981, 581] width 117 height 30
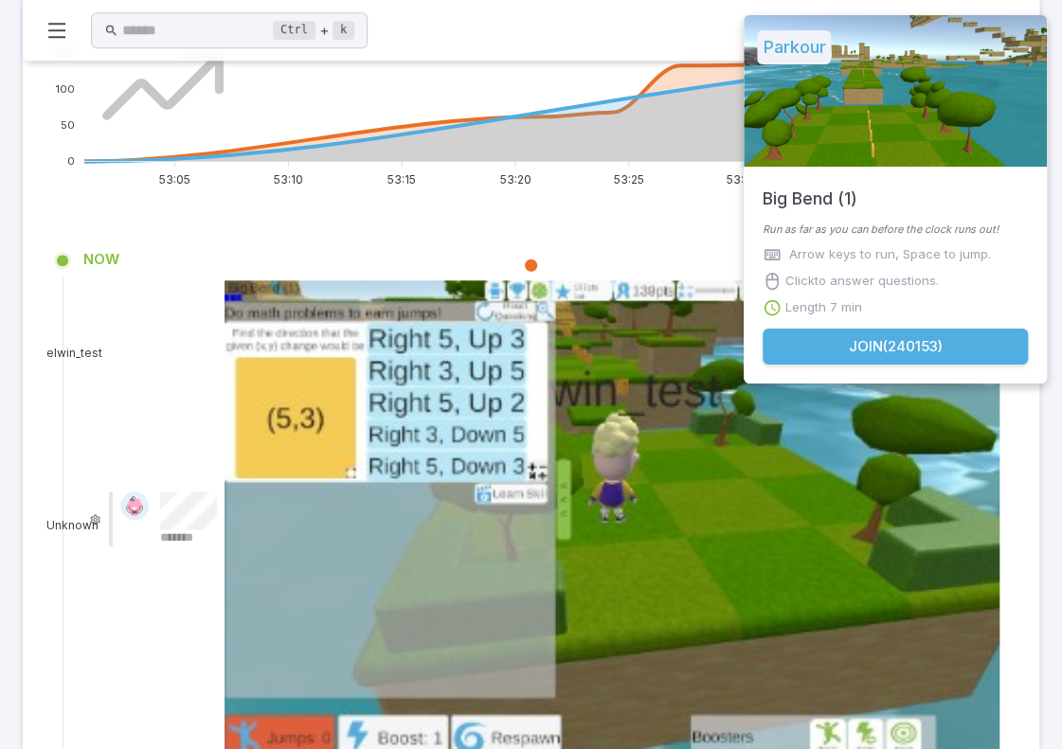
scroll to position [947, 0]
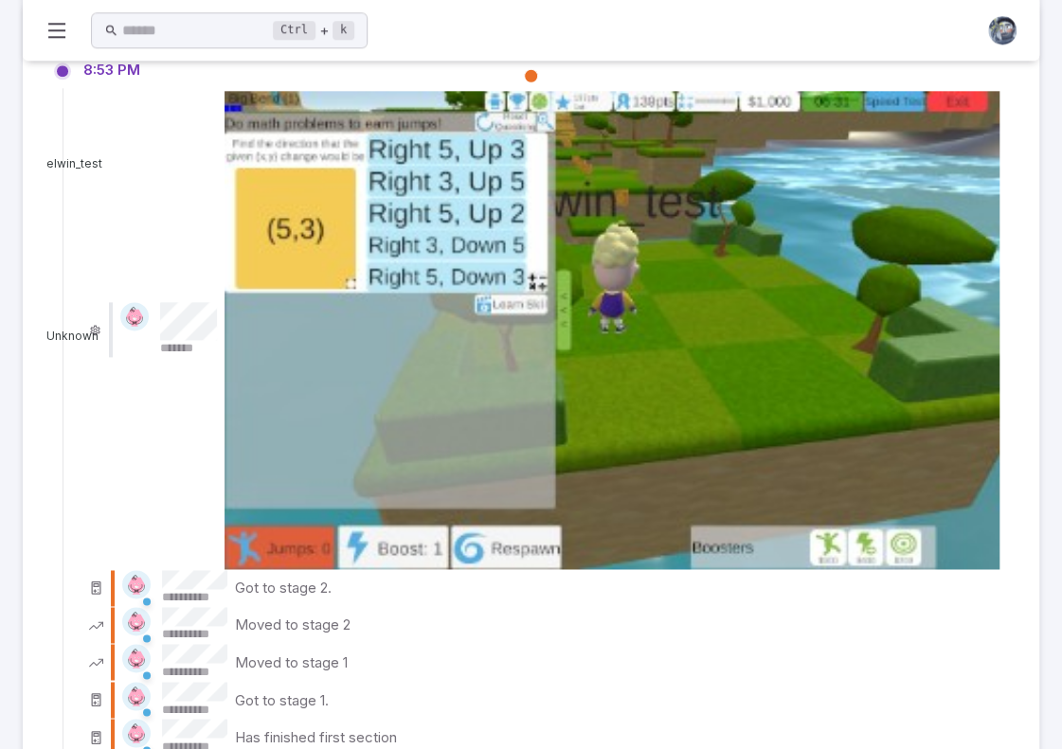
click at [50, 26] on icon at bounding box center [56, 30] width 23 height 23
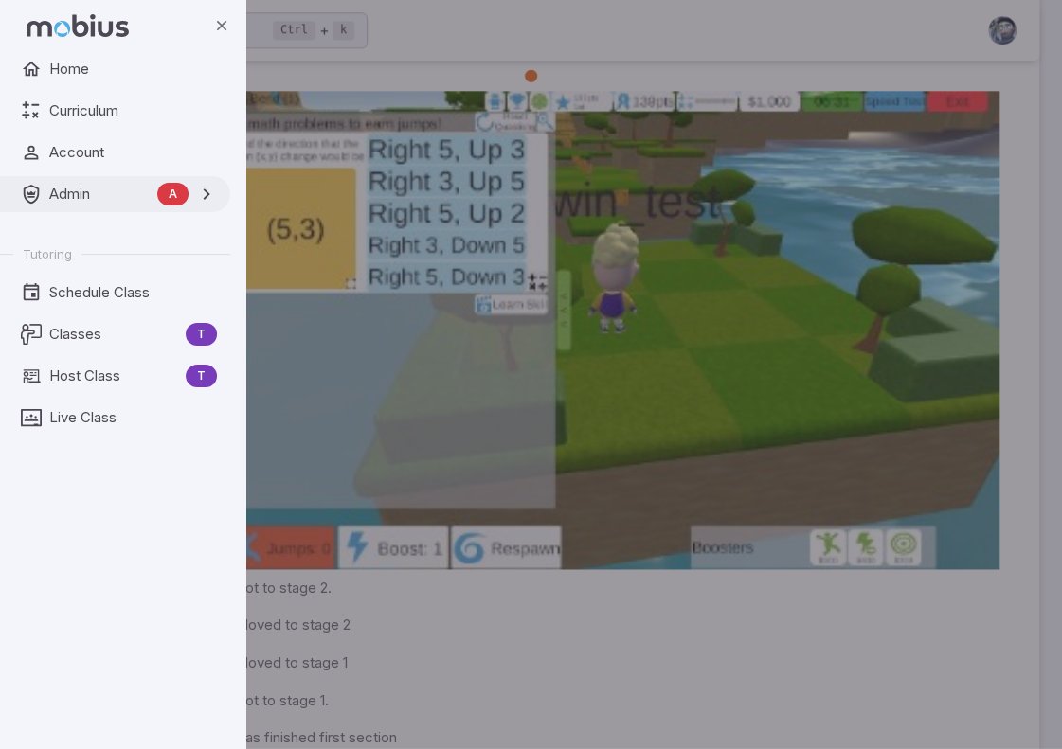
click at [69, 190] on span "Admin" at bounding box center [99, 194] width 100 height 21
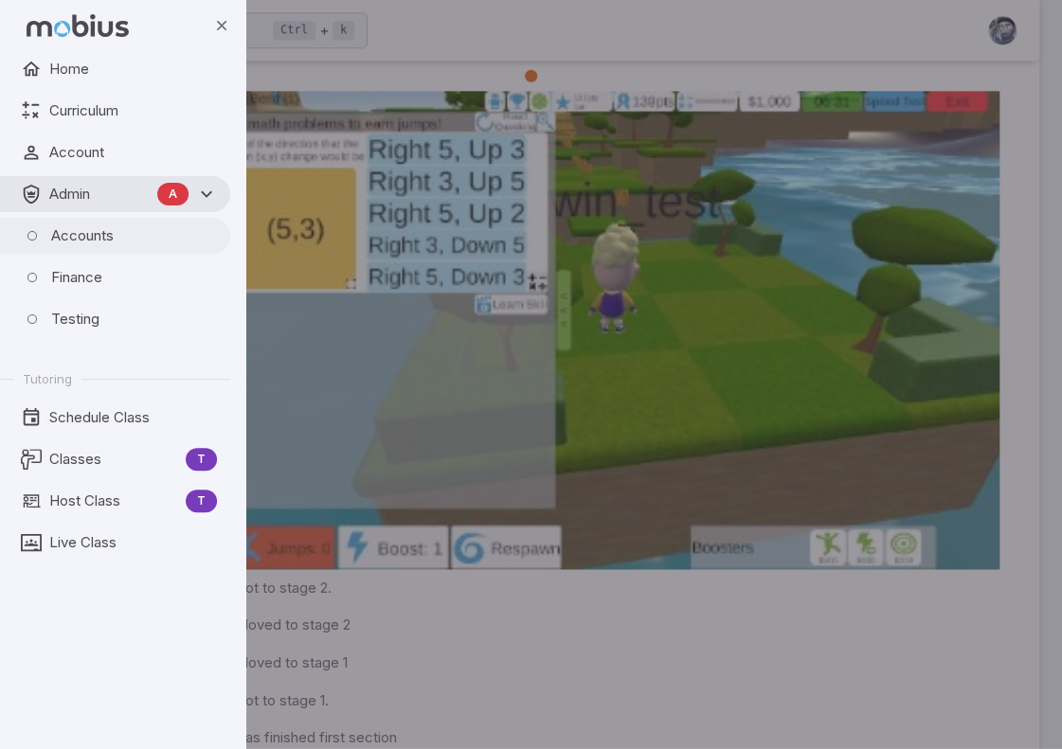
click at [72, 240] on span "Accounts" at bounding box center [134, 236] width 166 height 21
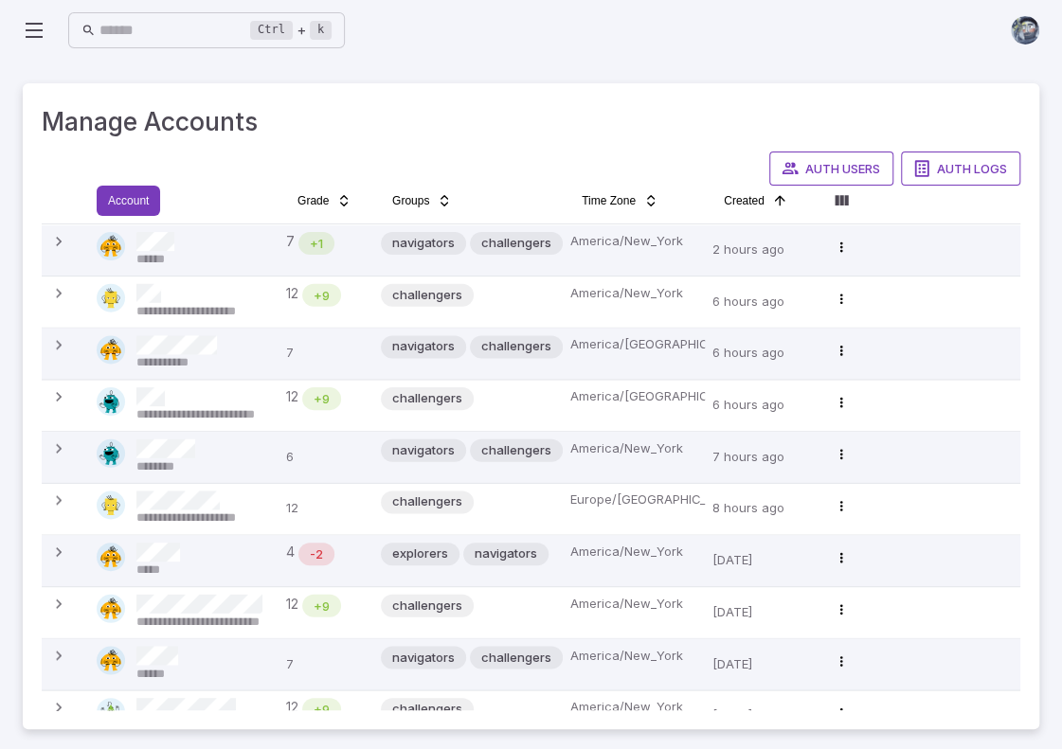
click at [155, 192] on html "**********" at bounding box center [531, 376] width 1062 height 752
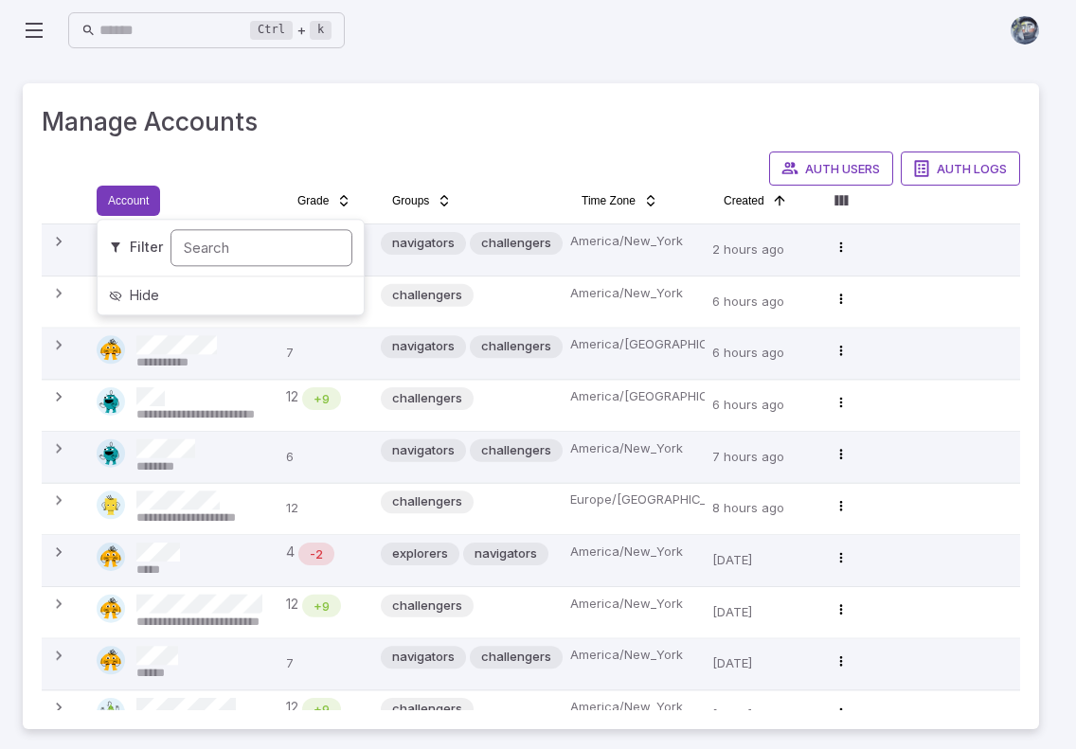
click at [202, 247] on input "Search" at bounding box center [262, 247] width 182 height 37
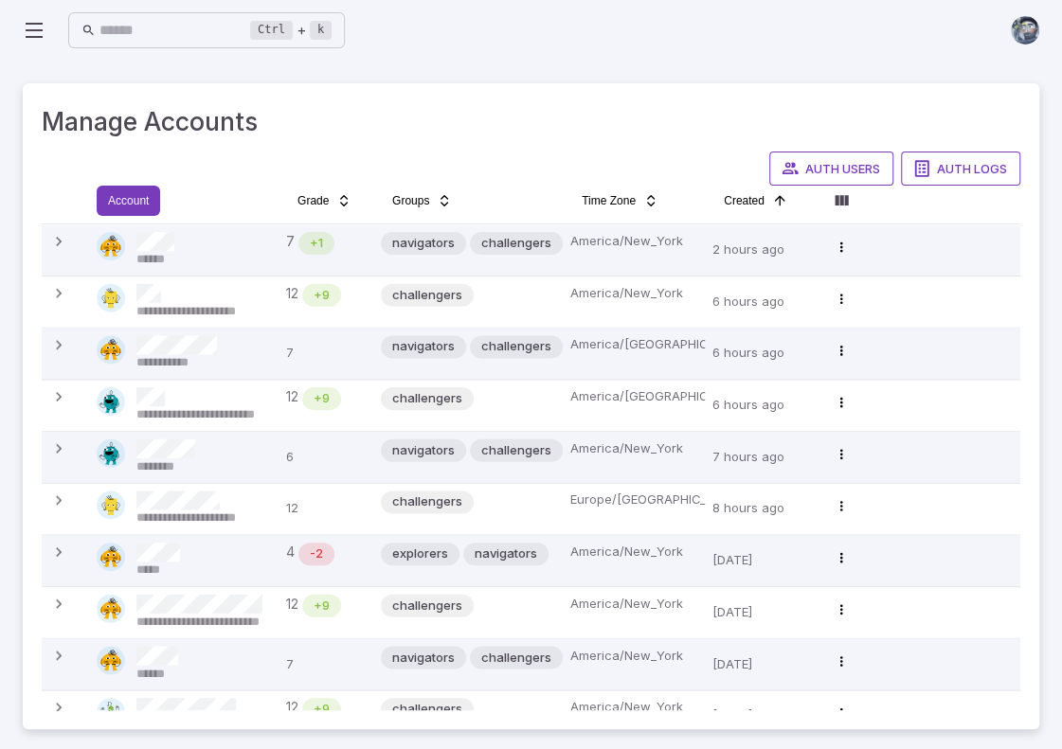
click at [136, 198] on html "**********" at bounding box center [531, 376] width 1062 height 752
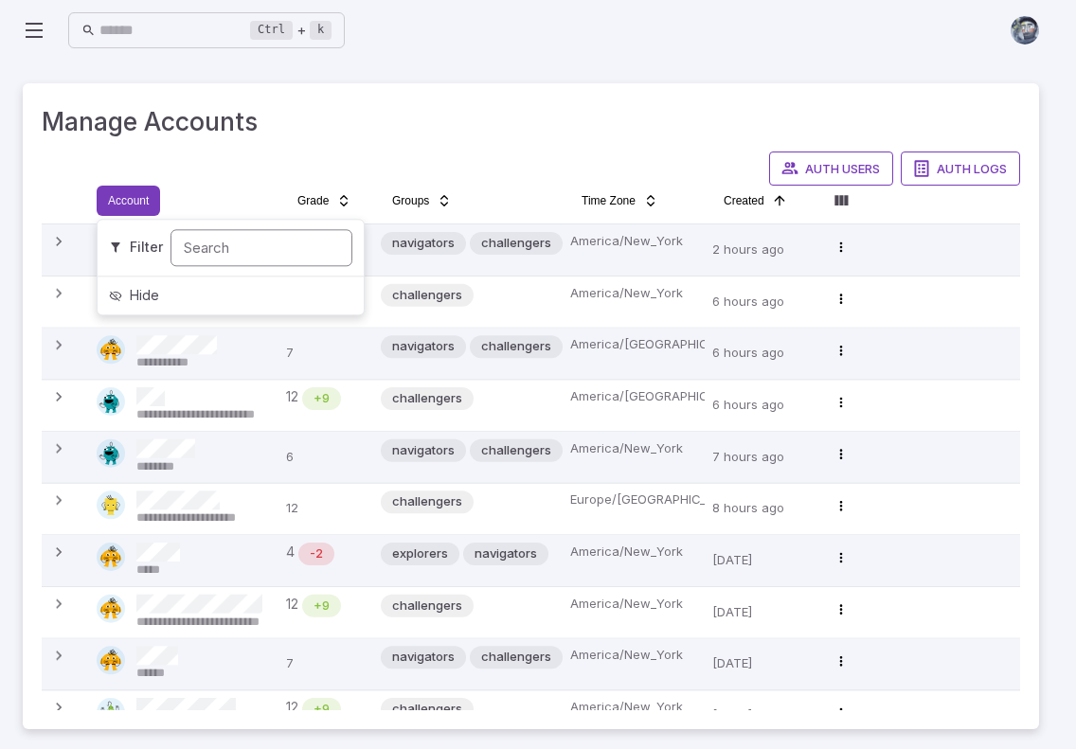
click at [214, 249] on input "Search" at bounding box center [262, 247] width 182 height 37
type input "*****"
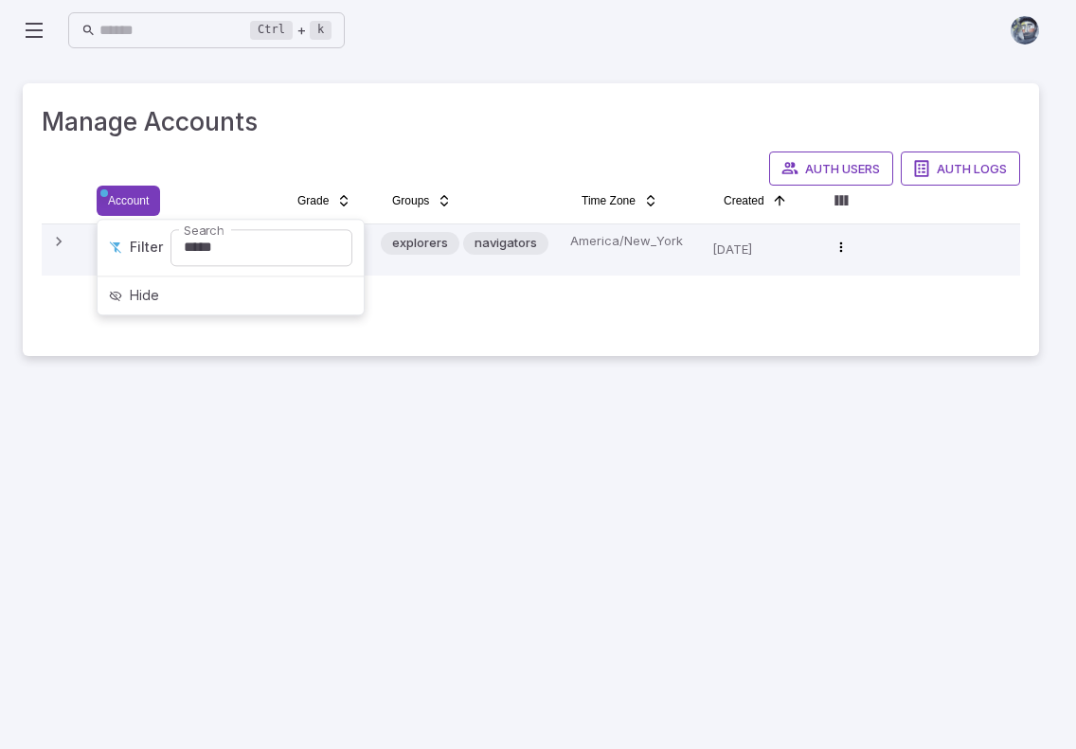
click at [239, 459] on html "Home Curriculum Account Admin A Accounts Finance Testing Tutoring Schedule Clas…" at bounding box center [538, 374] width 1076 height 749
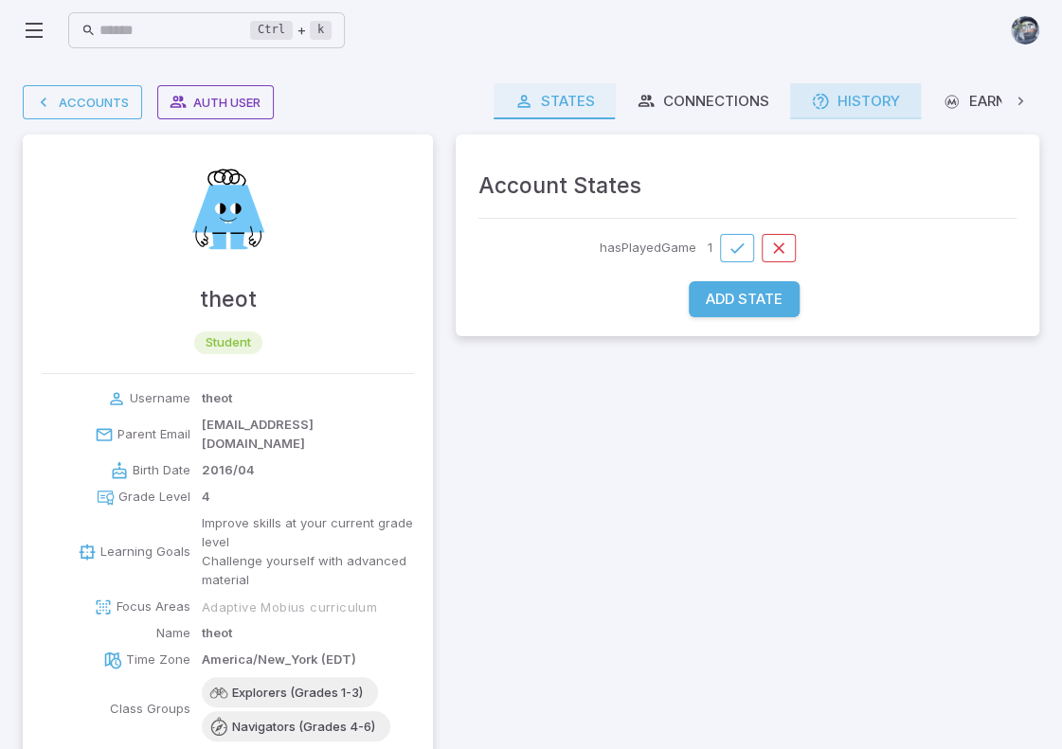
click at [857, 99] on div "History" at bounding box center [855, 101] width 89 height 21
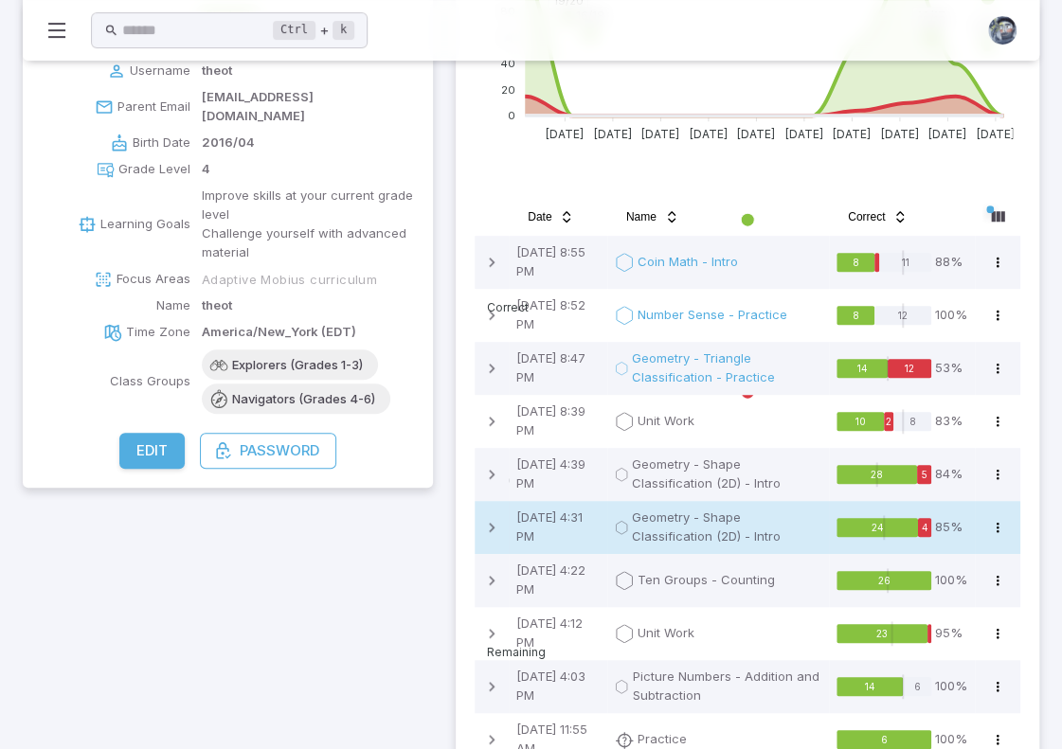
scroll to position [432, 0]
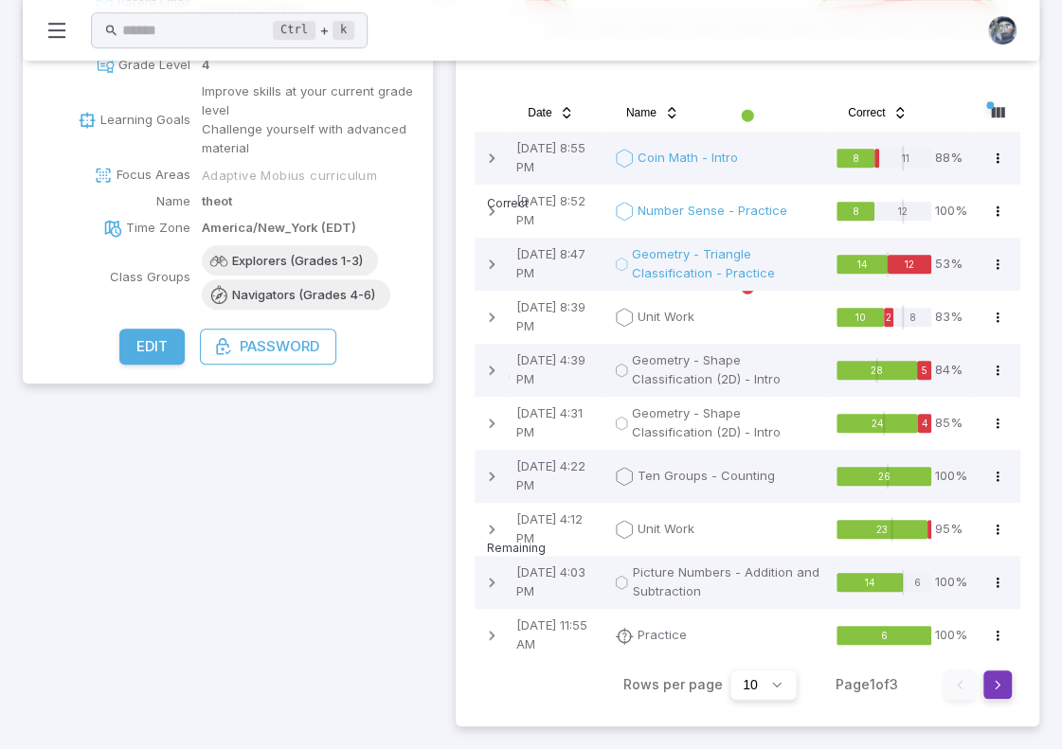
click at [1002, 682] on button "Go to next page" at bounding box center [998, 685] width 30 height 30
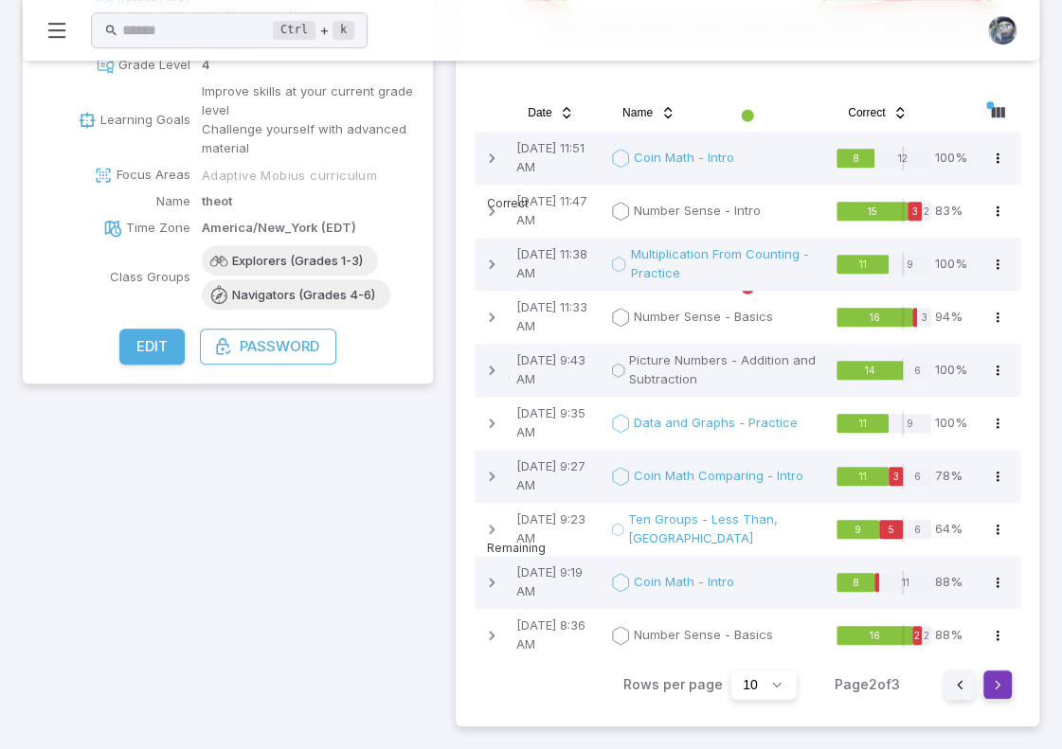
click at [993, 686] on button "Go to next page" at bounding box center [998, 685] width 30 height 30
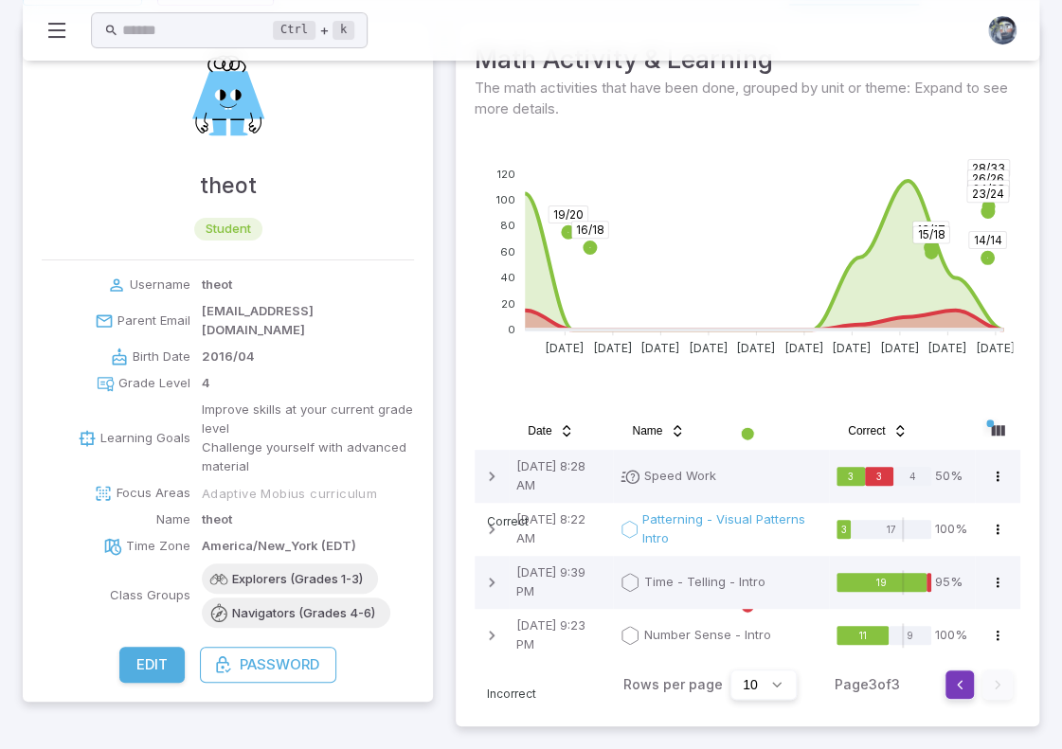
click at [949, 692] on button "Go to previous page" at bounding box center [960, 685] width 30 height 30
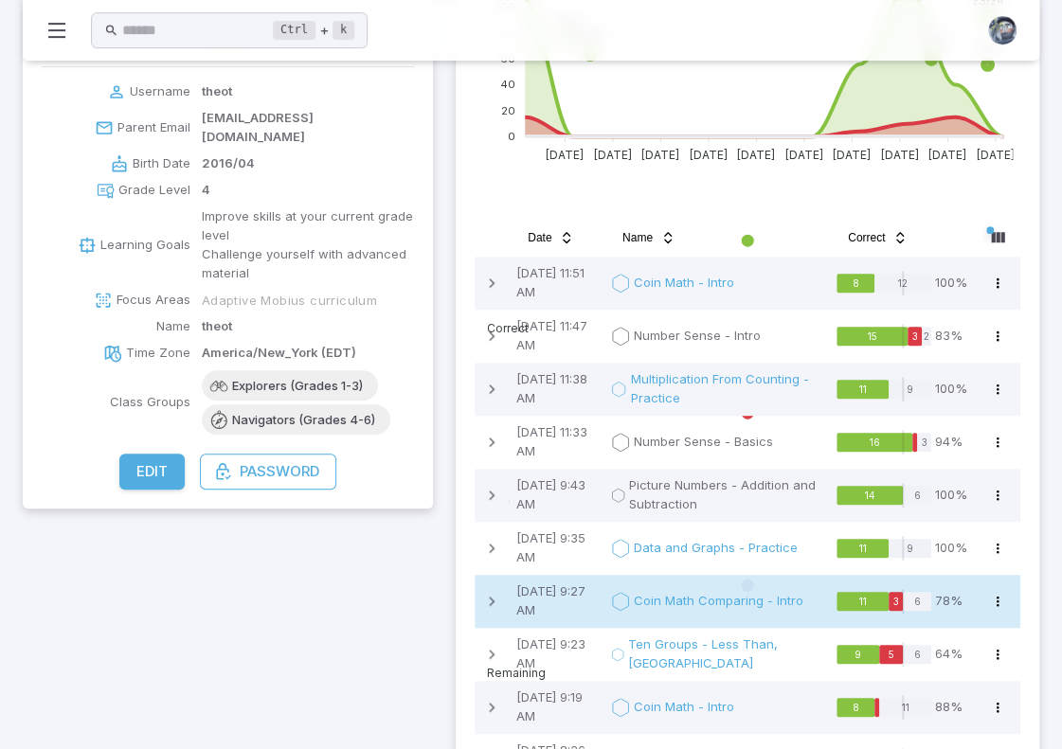
scroll to position [432, 0]
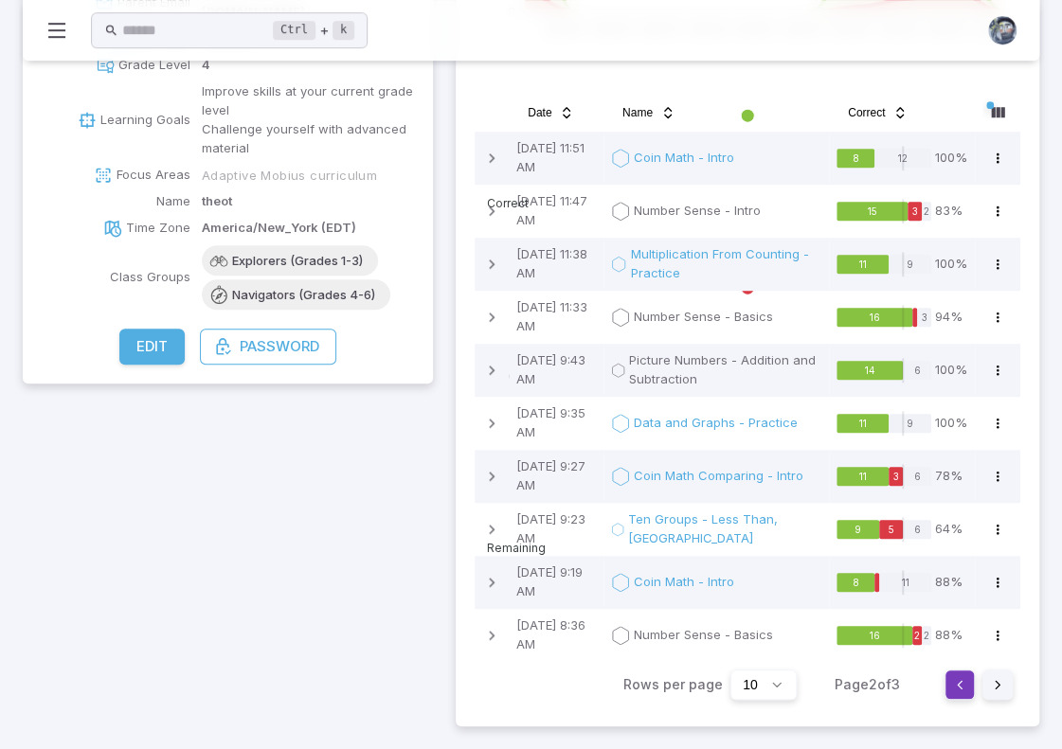
click at [958, 682] on button "Go to previous page" at bounding box center [960, 685] width 30 height 30
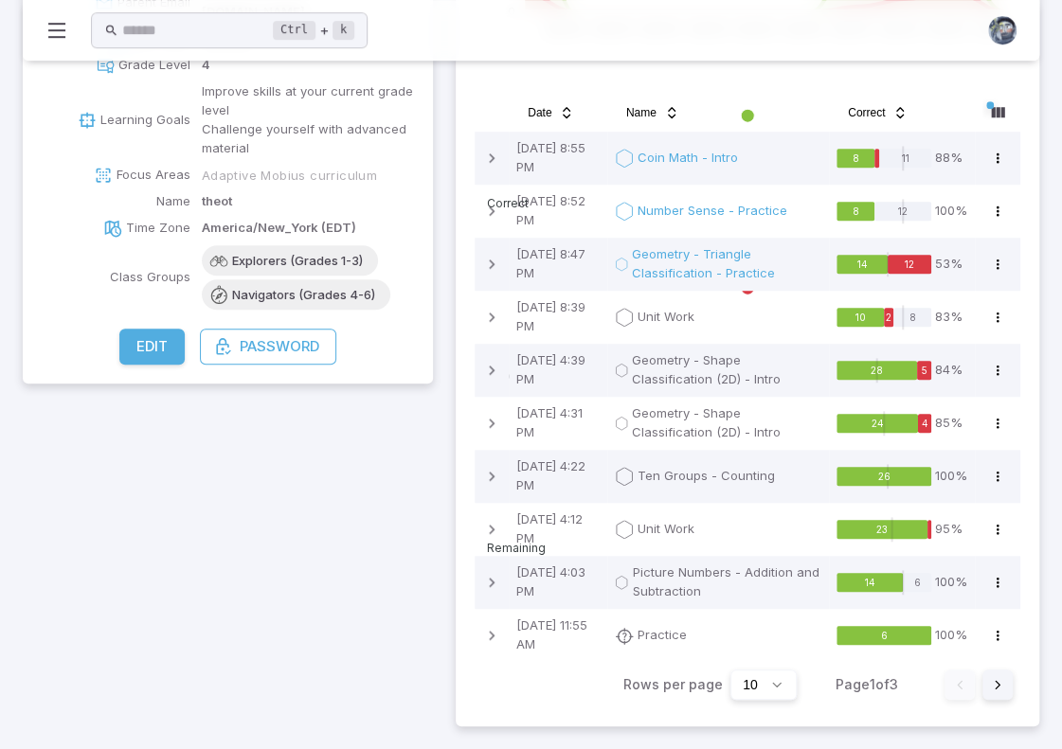
click at [335, 583] on div "Accounts Auth User theot student Username theot Parent Email [EMAIL_ADDRESS][DO…" at bounding box center [228, 188] width 410 height 1075
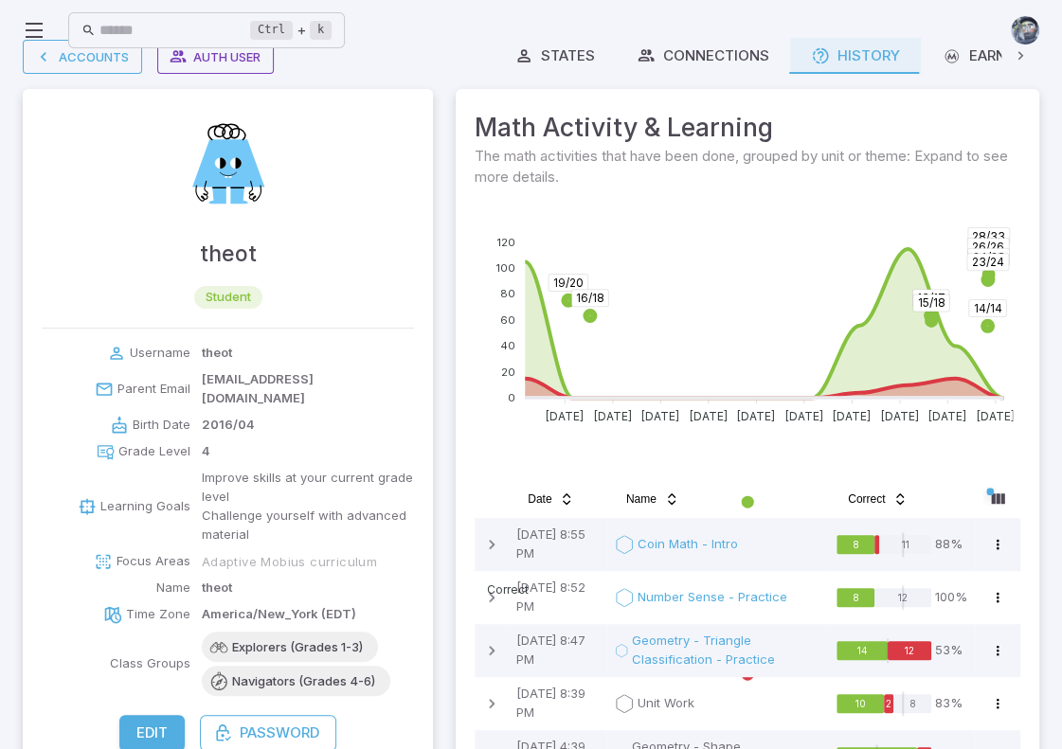
scroll to position [0, 0]
